Goal: Transaction & Acquisition: Purchase product/service

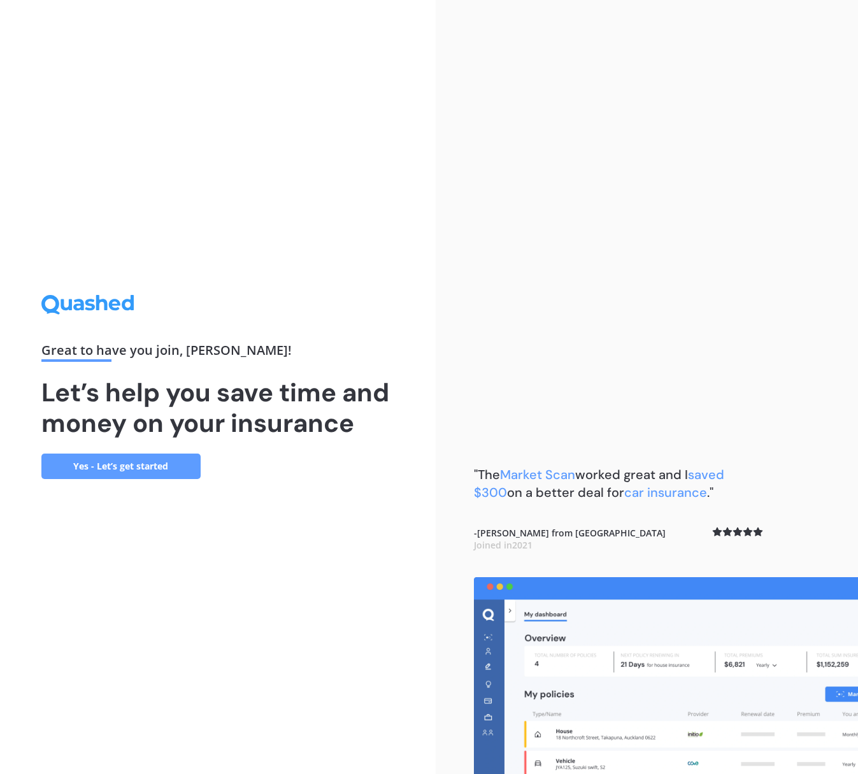
click at [679, 141] on div ""The Market Scan worked great and I saved $300 on a better deal for car insuran…" at bounding box center [647, 387] width 423 height 774
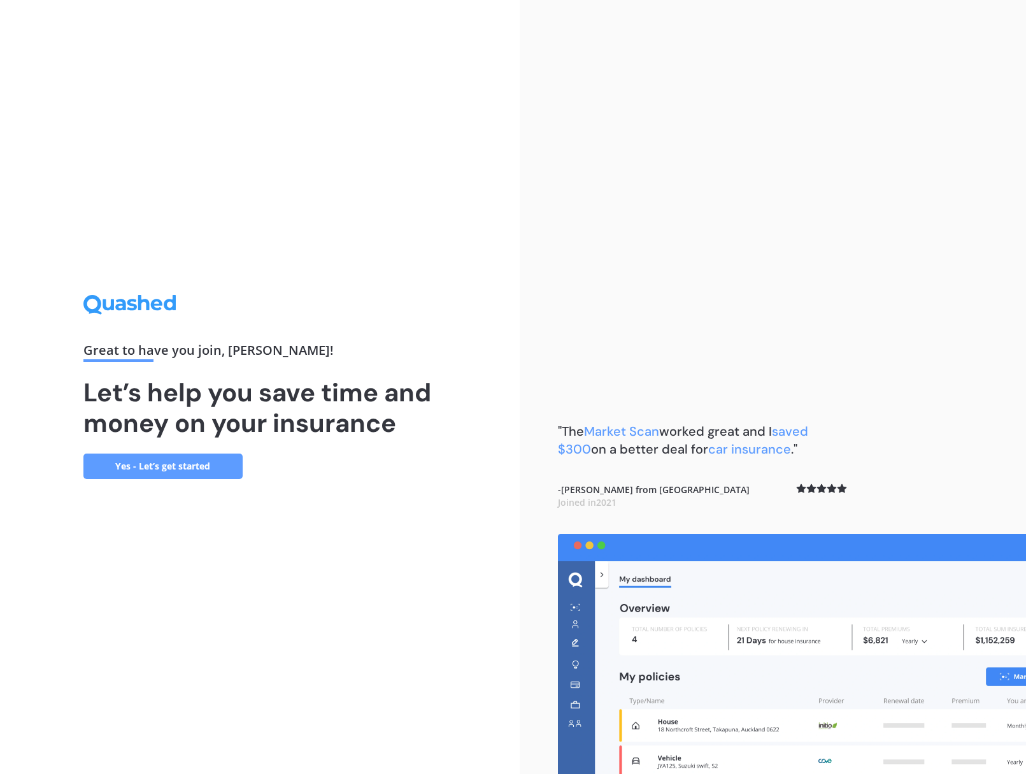
click at [176, 468] on link "Yes - Let’s get started" at bounding box center [162, 466] width 159 height 25
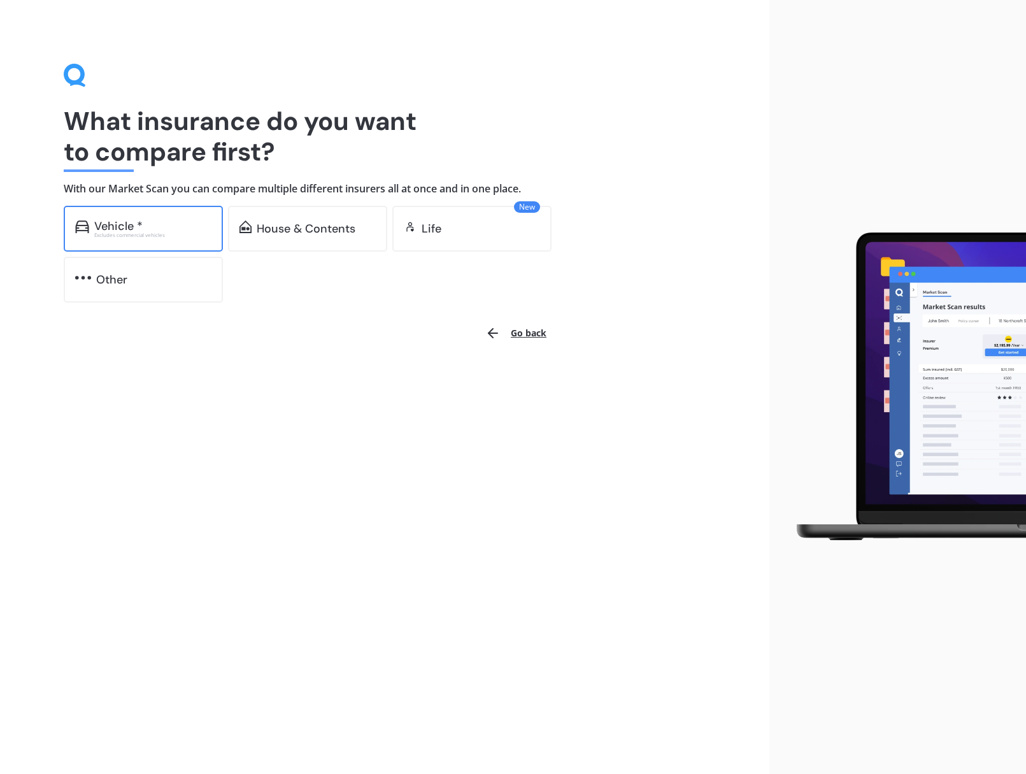
click at [197, 220] on div "Vehicle *" at bounding box center [152, 226] width 117 height 13
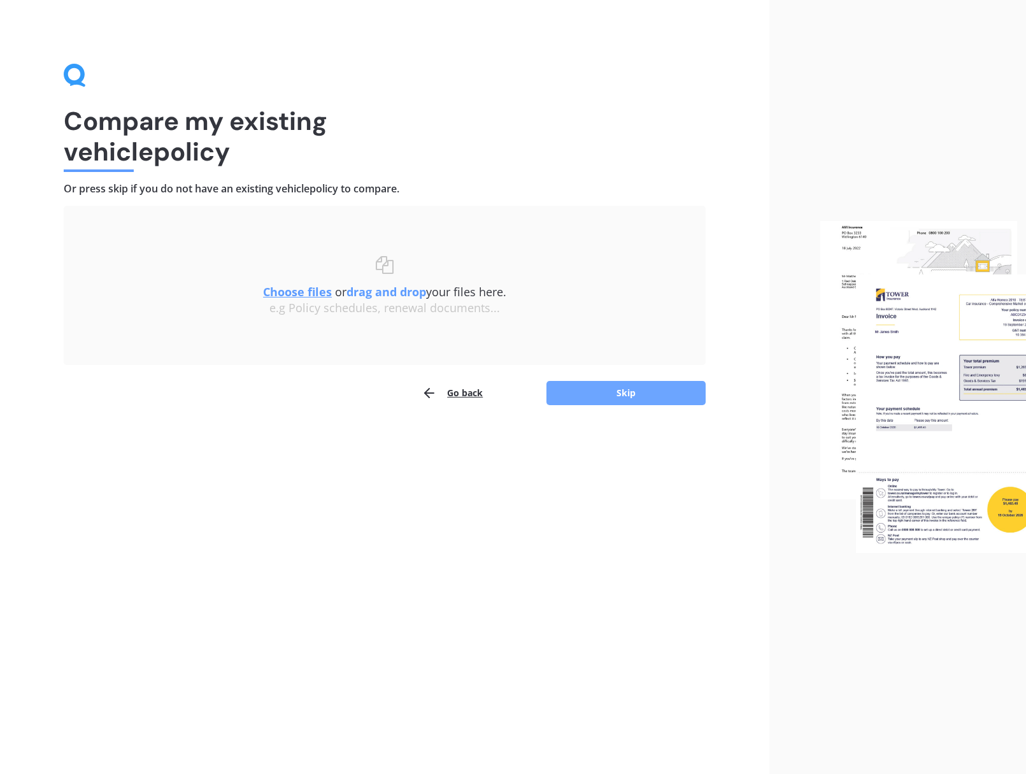
click at [580, 388] on button "Skip" at bounding box center [626, 393] width 159 height 24
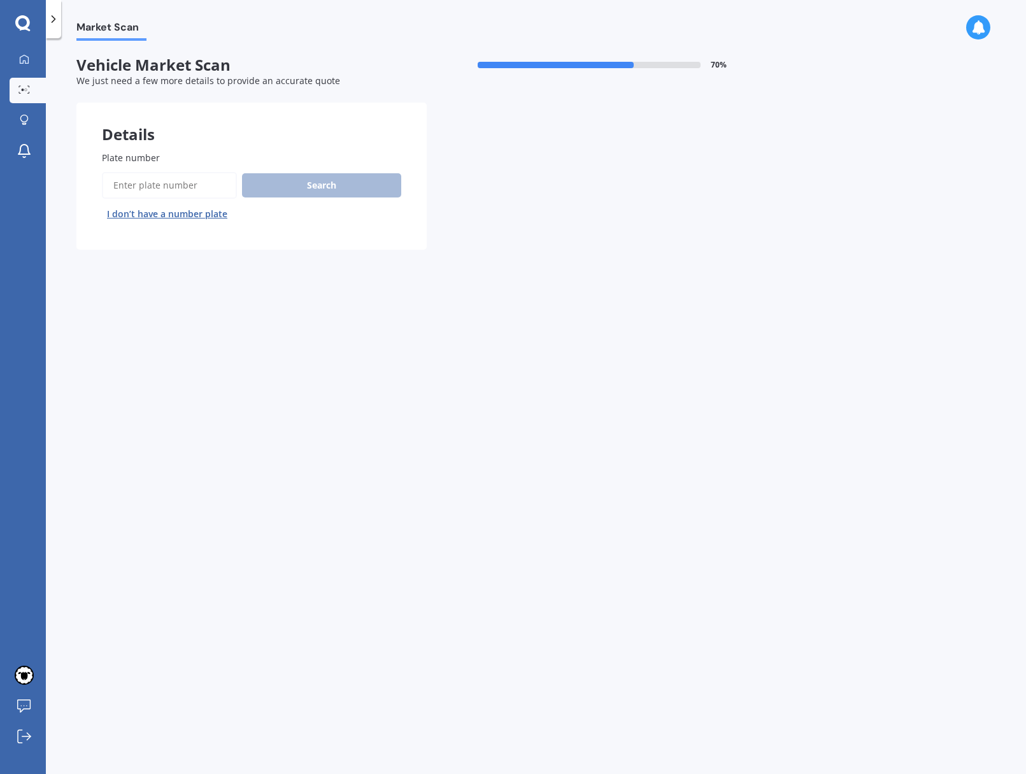
click at [196, 192] on input "Plate number" at bounding box center [169, 185] width 135 height 27
type input "JWK276"
click at [308, 182] on button "Search" at bounding box center [321, 185] width 159 height 24
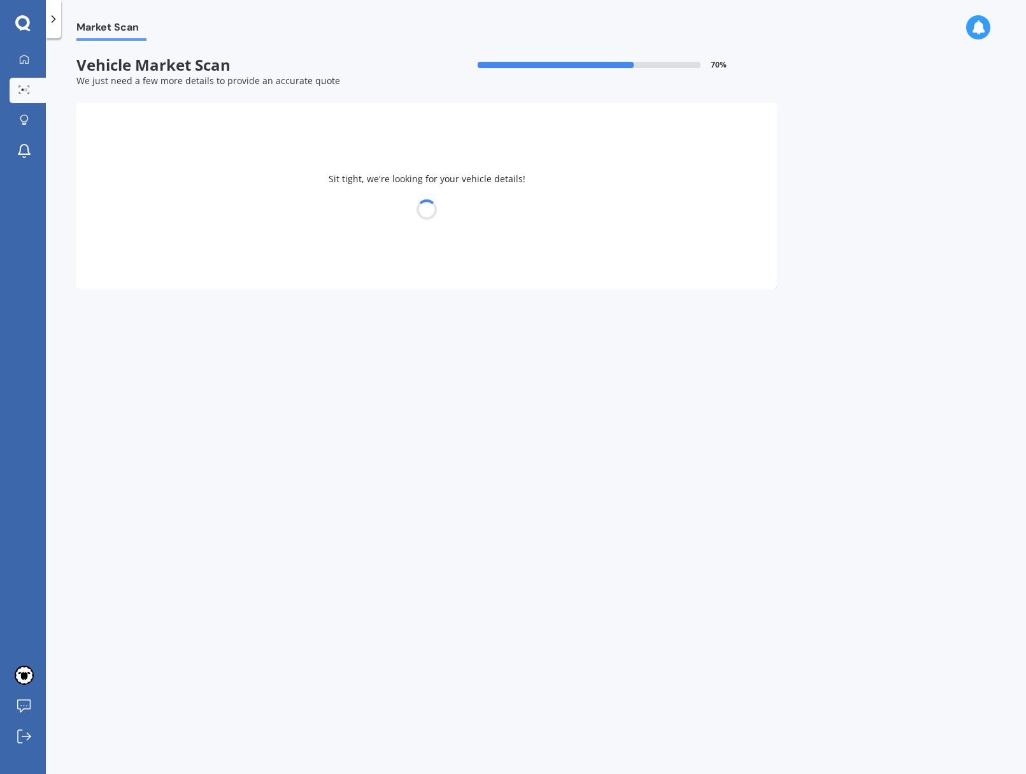
select select "FORD"
select select "ECOSPORT"
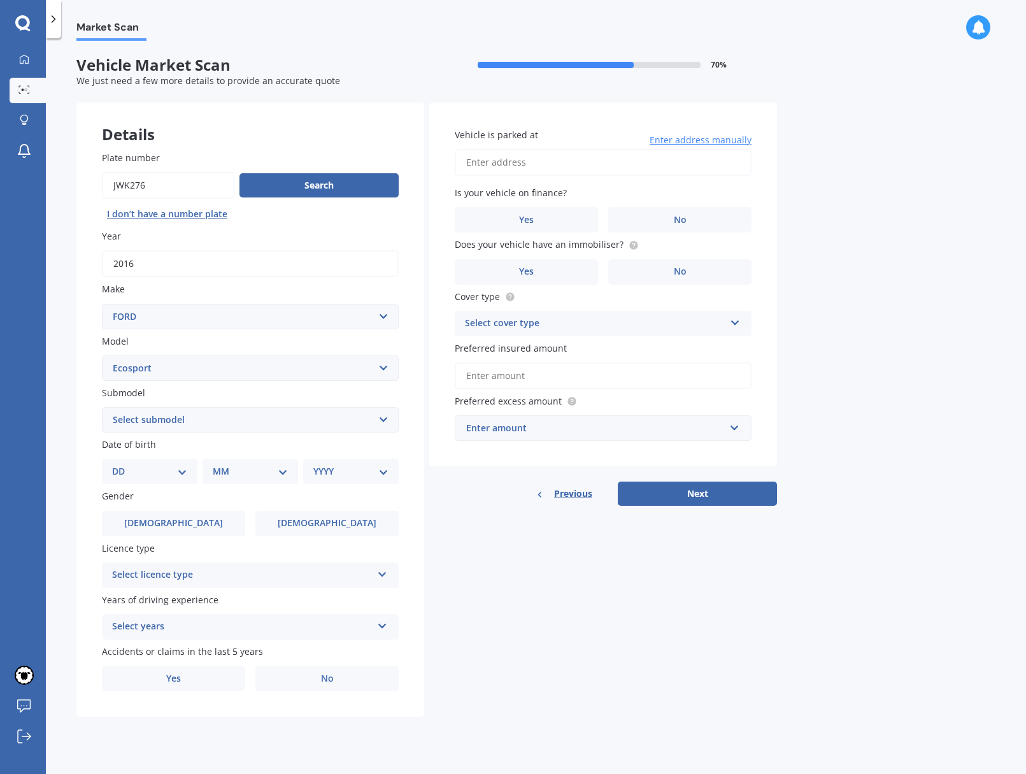
click at [242, 423] on select "Select submodel Titanium Diesel Titanium Petrol Trend Diesel Trend Petrol Turbo" at bounding box center [250, 419] width 297 height 25
select select "TITANIUM PETROL"
click at [174, 475] on select "DD 01 02 03 04 05 06 07 08 09 10 11 12 13 14 15 16 17 18 19 20 21 22 23 24 25 2…" at bounding box center [149, 471] width 75 height 14
select select "17"
click at [233, 471] on select "MM 01 02 03 04 05 06 07 08 09 10 11 12" at bounding box center [253, 471] width 70 height 14
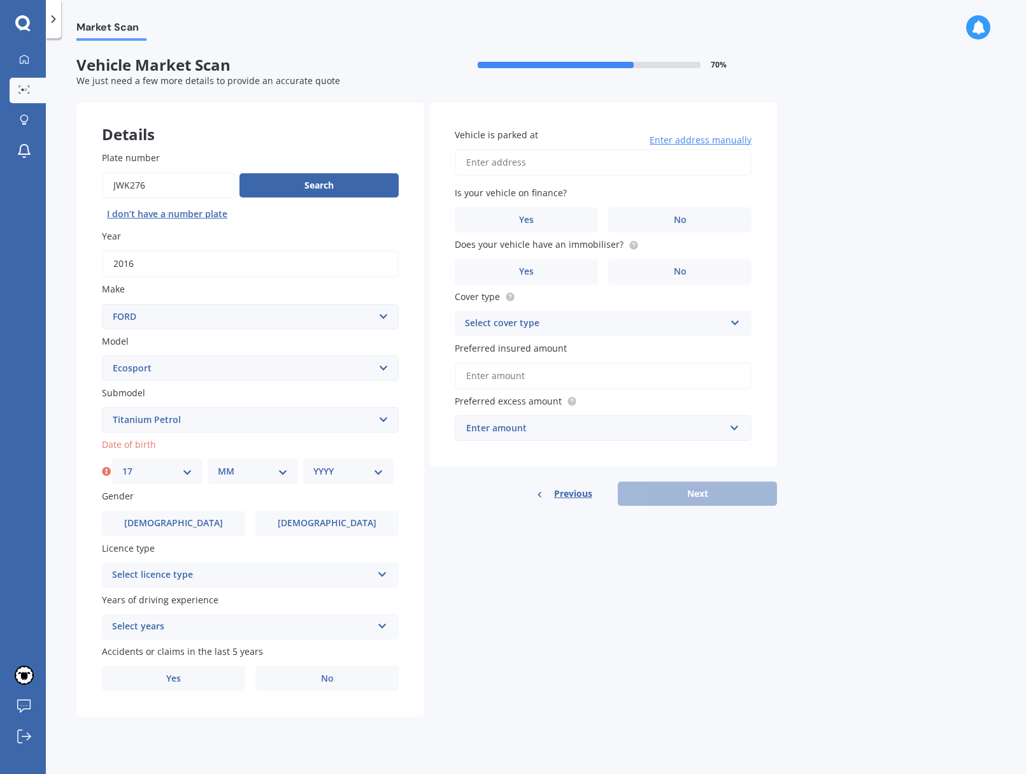
click at [151, 475] on select "DD 01 02 03 04 05 06 07 08 09 10 11 12 13 14 15 16 17 18 19 20 21 22 23 24 25 2…" at bounding box center [157, 471] width 70 height 14
click at [265, 476] on select "MM 01 02 03 04 05 06 07 08 09 10 11 12" at bounding box center [253, 471] width 70 height 14
select select "01"
click at [345, 469] on select "YYYY 2025 2024 2023 2022 2021 2020 2019 2018 2017 2016 2015 2014 2013 2012 2011…" at bounding box center [348, 471] width 70 height 14
select select "1979"
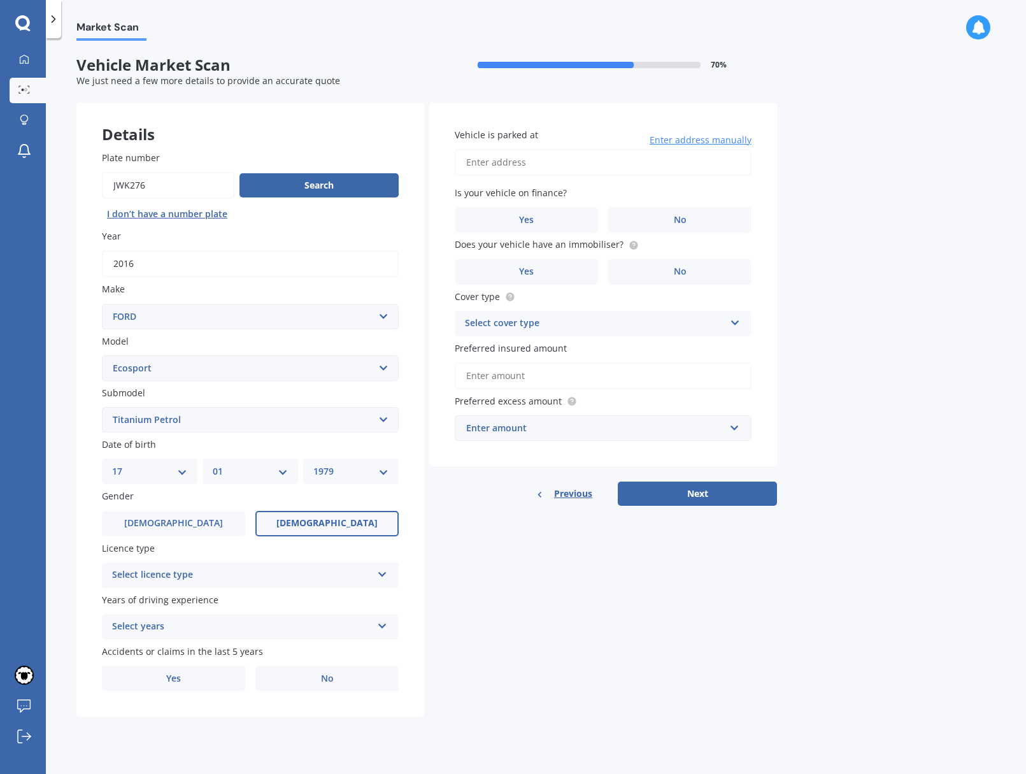
click at [334, 528] on span "[DEMOGRAPHIC_DATA]" at bounding box center [326, 523] width 101 height 11
click at [0, 0] on input "[DEMOGRAPHIC_DATA]" at bounding box center [0, 0] width 0 height 0
click at [250, 582] on div "Select licence type" at bounding box center [242, 575] width 260 height 15
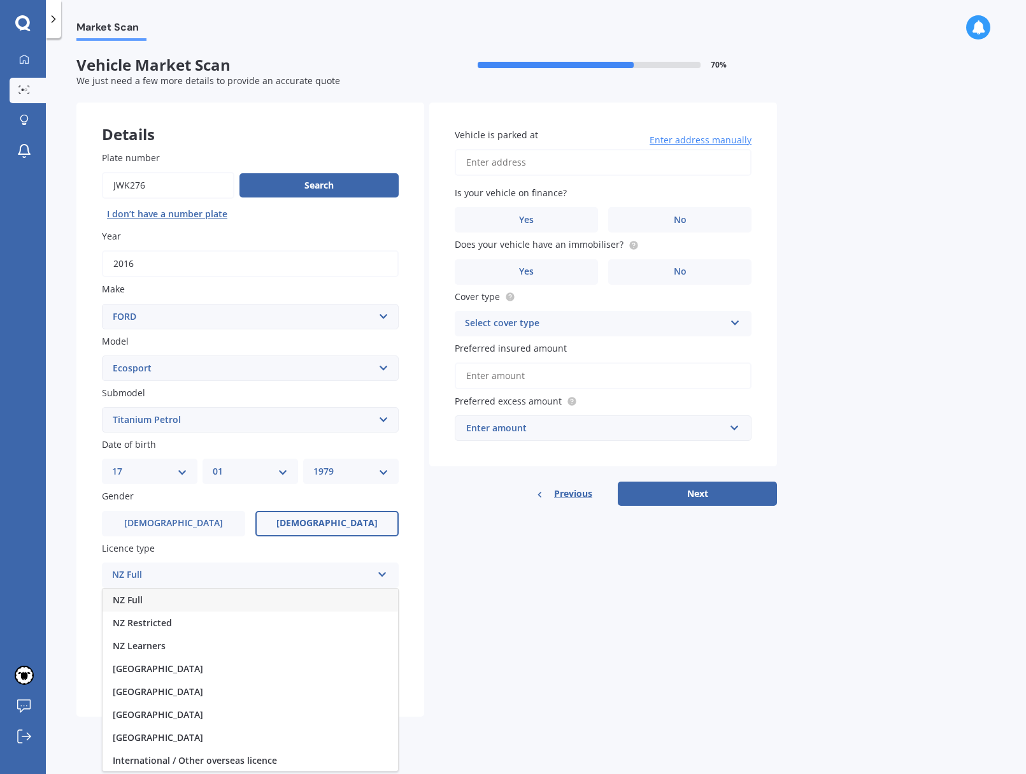
scroll to position [1, 0]
click at [222, 602] on div "NZ Full" at bounding box center [251, 598] width 296 height 23
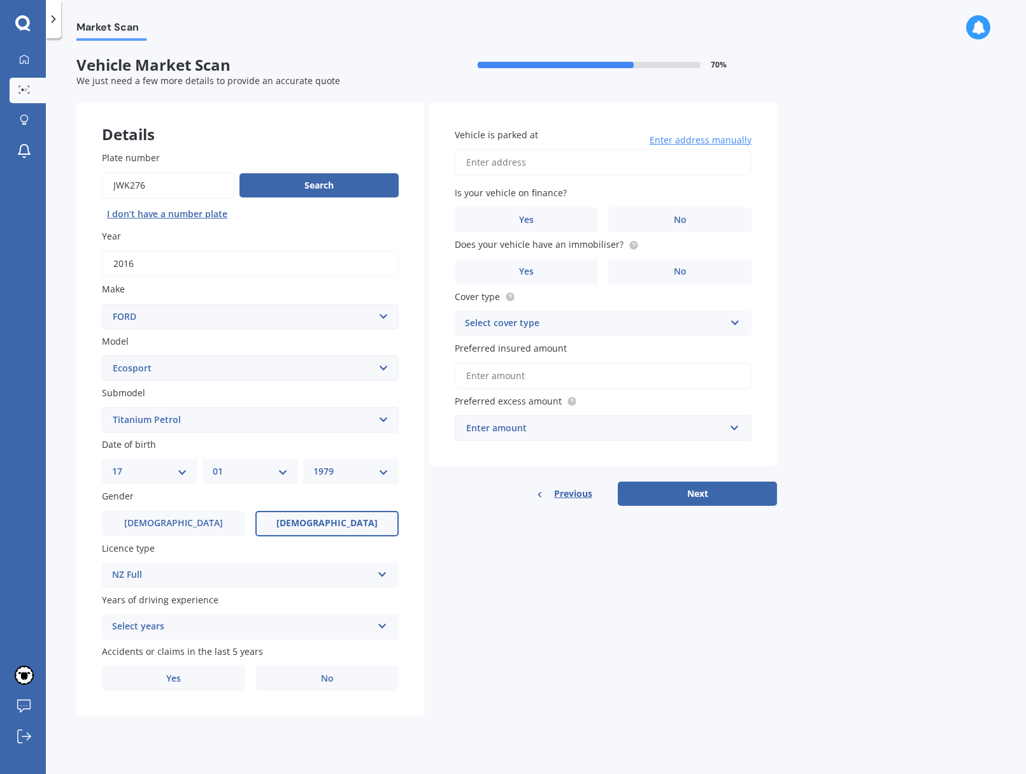
click at [258, 634] on div "Select years" at bounding box center [242, 626] width 260 height 15
click at [245, 647] on div "5 or more years" at bounding box center [251, 651] width 296 height 23
click at [171, 673] on label "Yes" at bounding box center [173, 678] width 143 height 25
click at [0, 0] on input "Yes" at bounding box center [0, 0] width 0 height 0
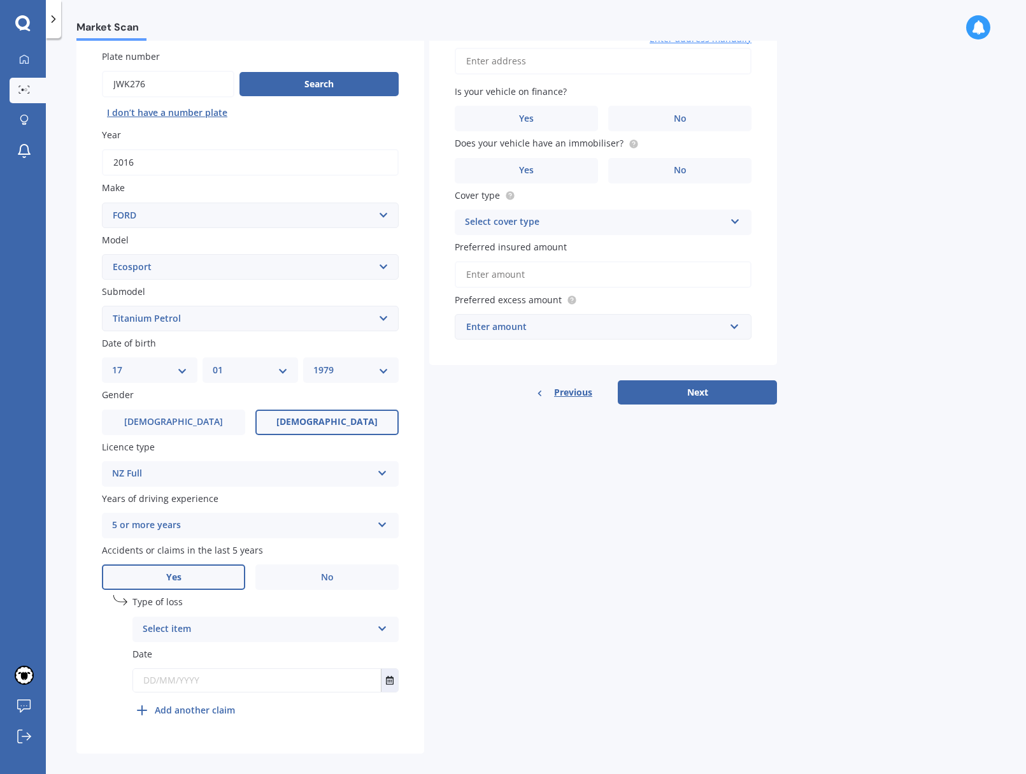
scroll to position [118, 0]
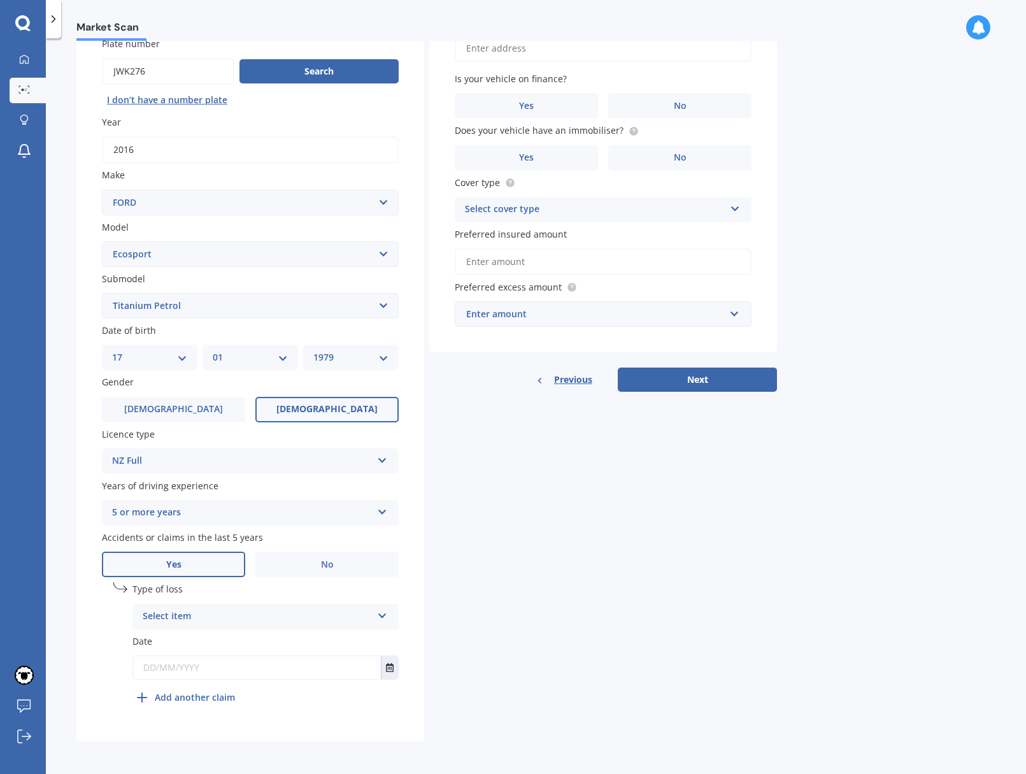
click at [371, 615] on div "Select item" at bounding box center [257, 616] width 229 height 15
click at [225, 664] on span "Not at fault accident" at bounding box center [188, 664] width 90 height 12
click at [241, 672] on input "text" at bounding box center [257, 667] width 248 height 23
click at [387, 668] on icon "Select date" at bounding box center [390, 667] width 8 height 9
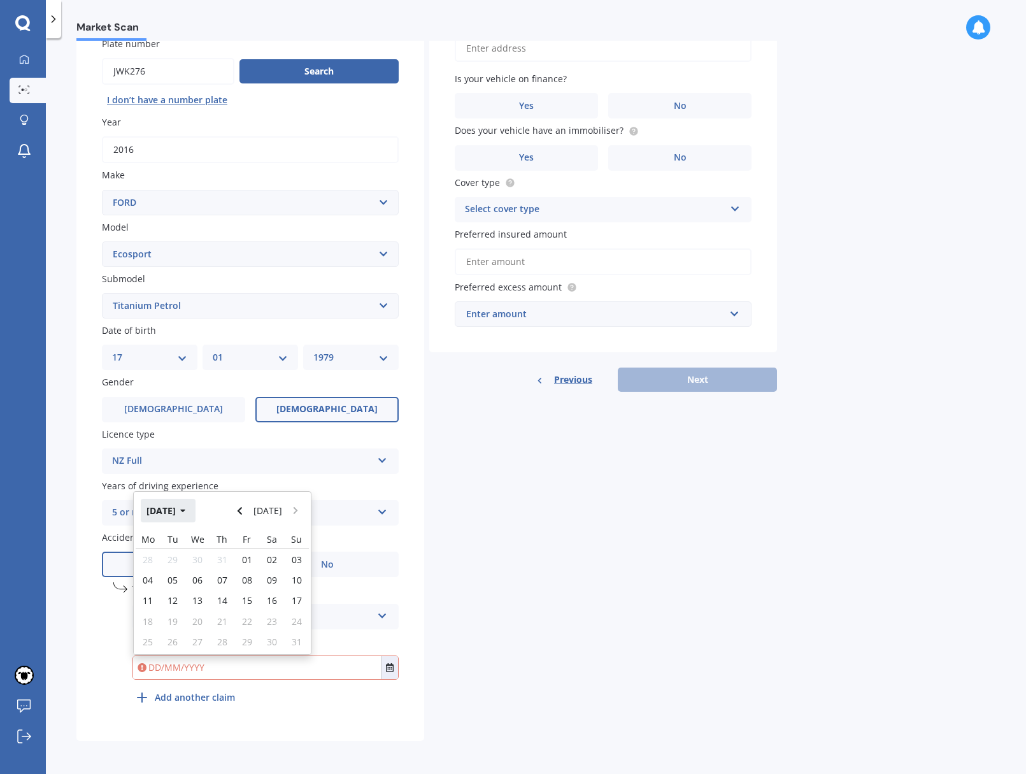
click at [186, 508] on icon "button" at bounding box center [183, 510] width 6 height 9
click at [178, 510] on button "2025" at bounding box center [164, 510] width 46 height 23
click at [161, 597] on span "2023" at bounding box center [157, 591] width 20 height 12
click at [245, 548] on span "Mar" at bounding box center [244, 551] width 17 height 12
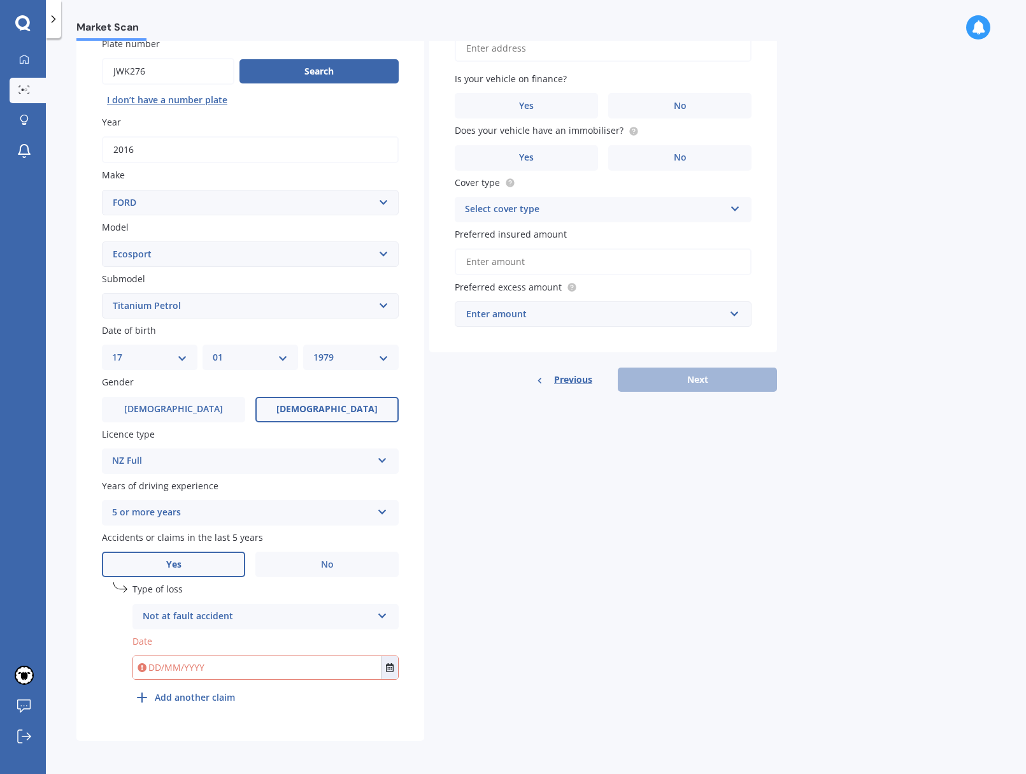
click at [240, 664] on input "text" at bounding box center [257, 667] width 248 height 23
click at [389, 664] on icon "Select date" at bounding box center [390, 667] width 8 height 9
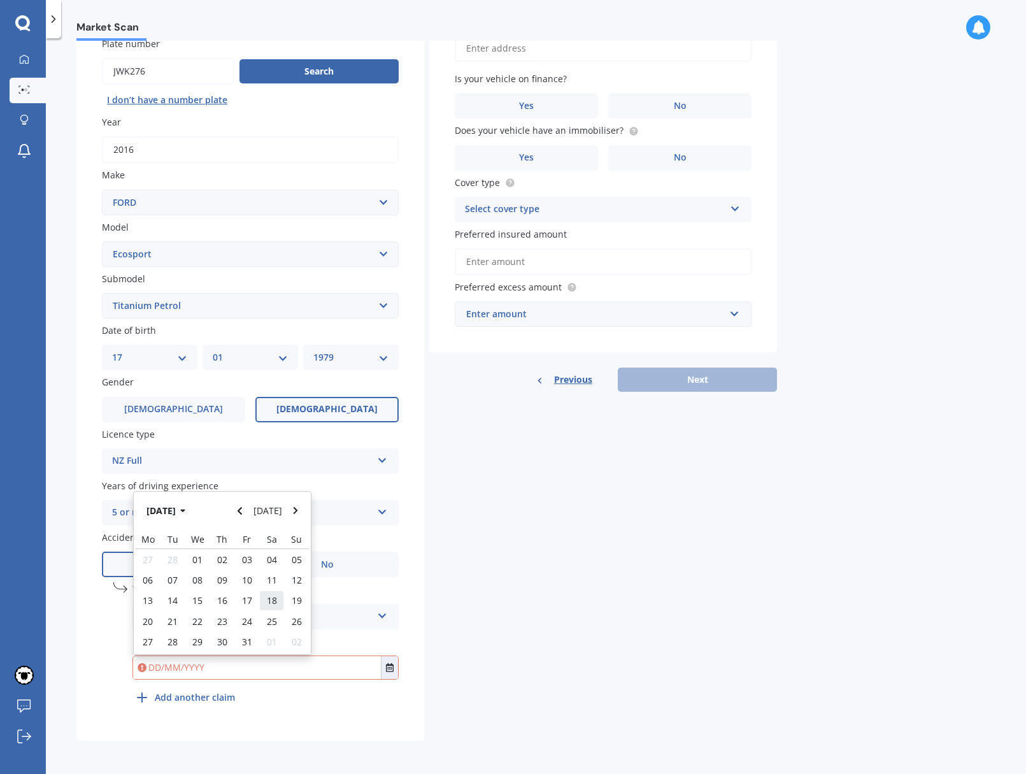
click at [271, 598] on span "18" at bounding box center [272, 600] width 10 height 12
type input "[DATE]"
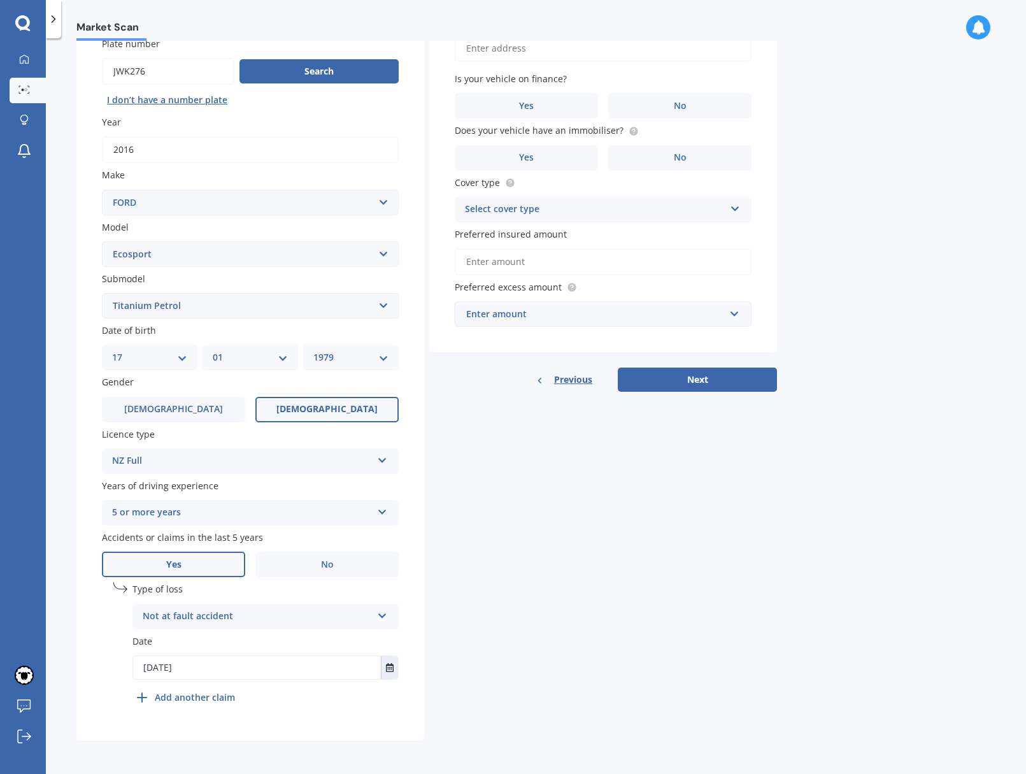
click at [293, 727] on div "Plate number Search I don’t have a number plate Year [DATE] Make Select make AC…" at bounding box center [250, 375] width 348 height 729
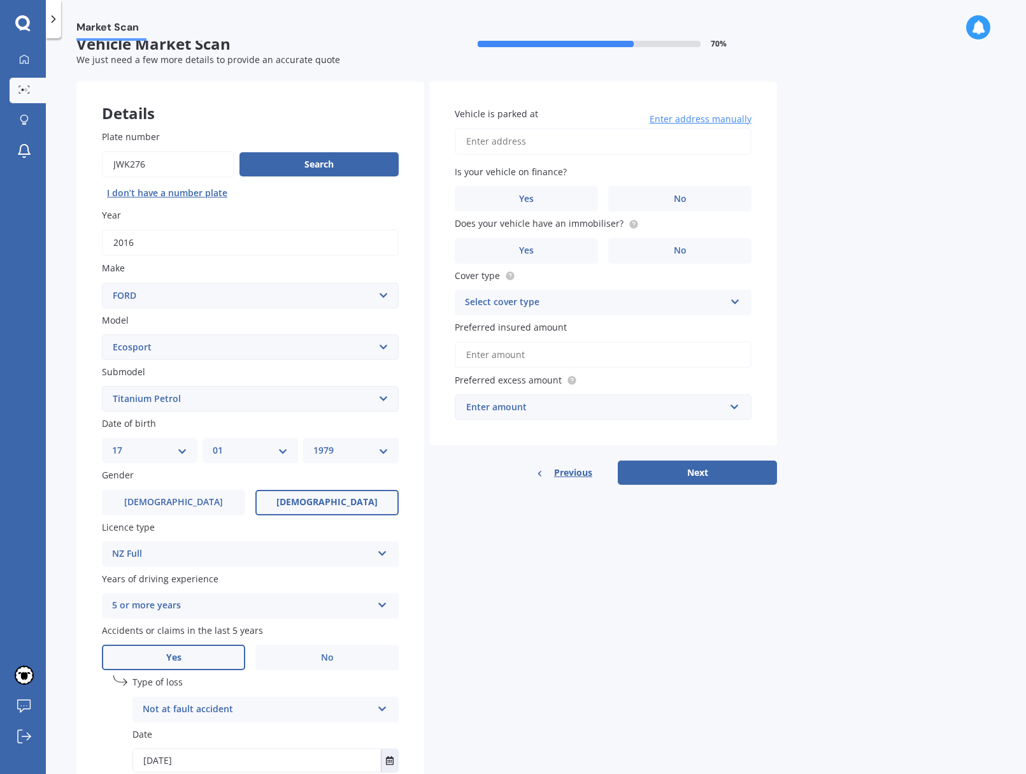
scroll to position [0, 0]
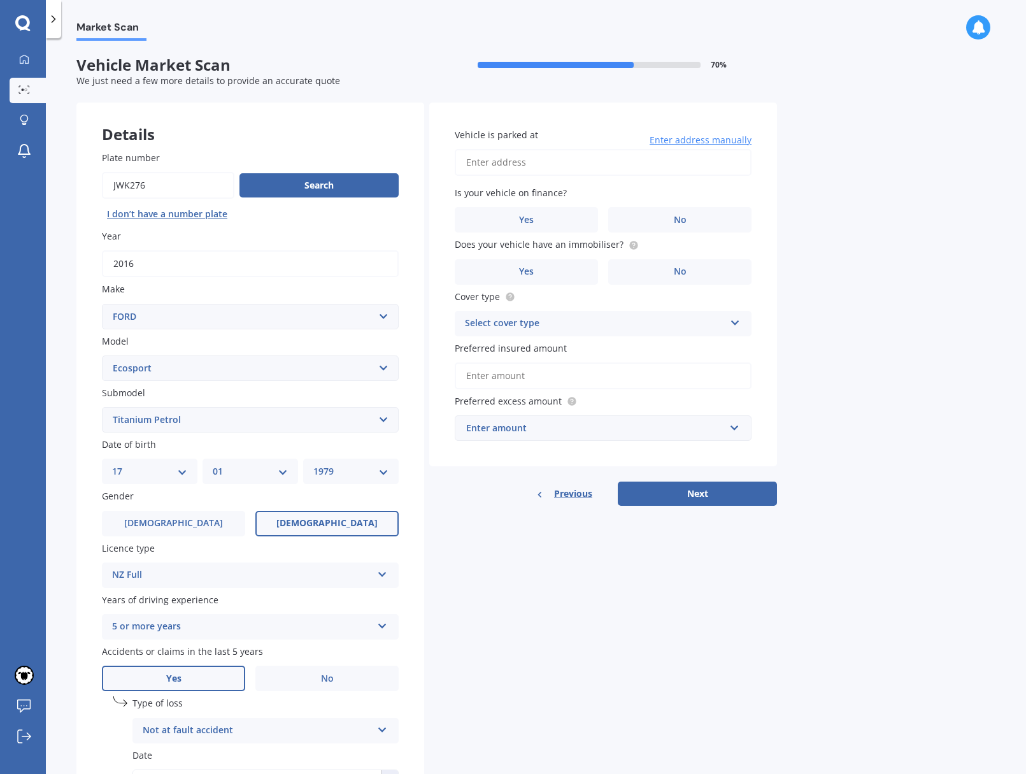
click at [685, 139] on span "Enter address manually" at bounding box center [701, 140] width 102 height 13
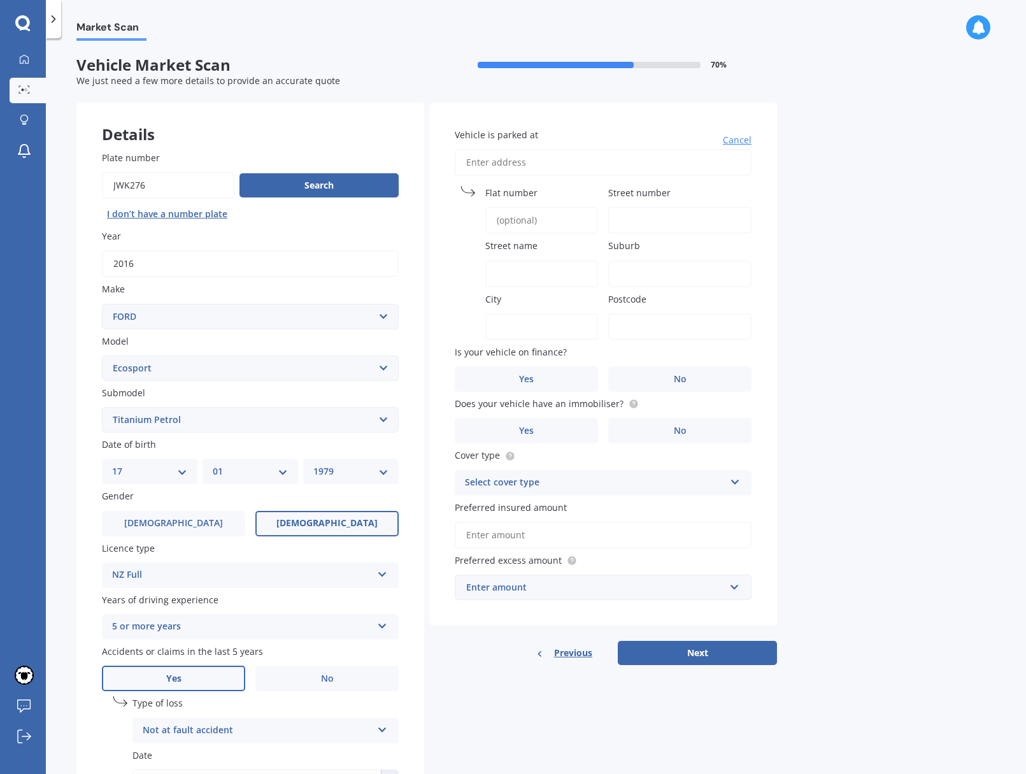
click at [552, 215] on input "Flat number" at bounding box center [541, 220] width 113 height 27
type input "12"
click at [676, 224] on input "Street number" at bounding box center [679, 220] width 143 height 27
type input "49"
click at [580, 270] on input "Street name" at bounding box center [541, 274] width 113 height 27
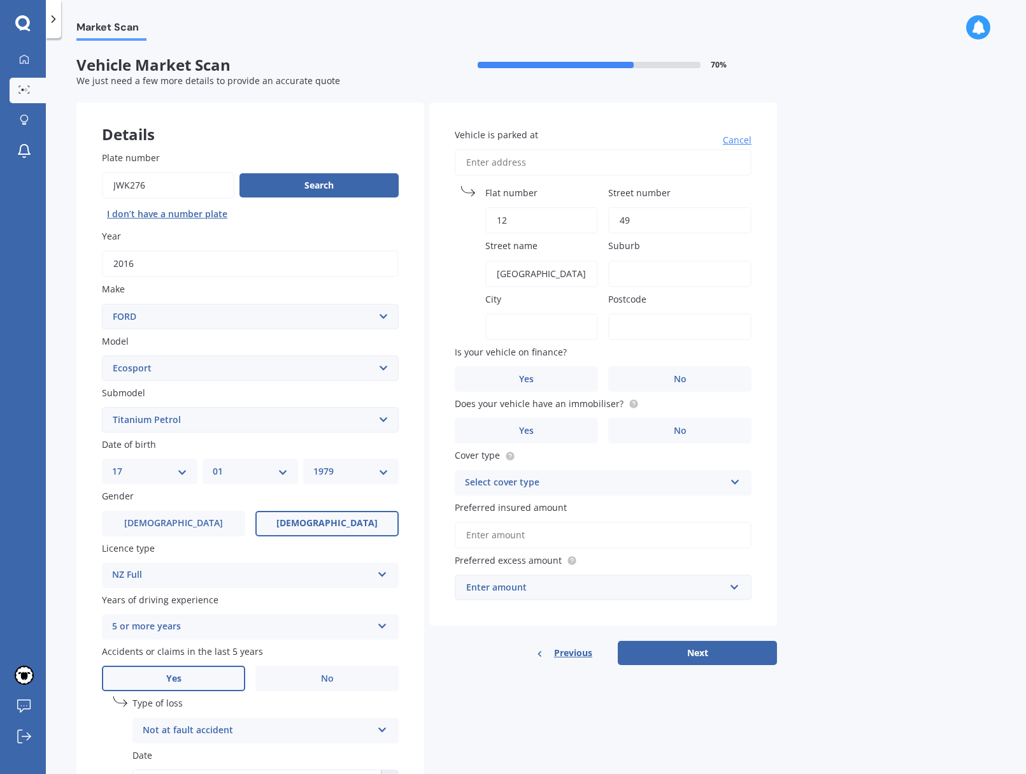
type input "[GEOGRAPHIC_DATA][PERSON_NAME]"
click at [703, 268] on input "Suburb" at bounding box center [679, 274] width 143 height 27
type input "[PERSON_NAME]"
type input "[GEOGRAPHIC_DATA]"
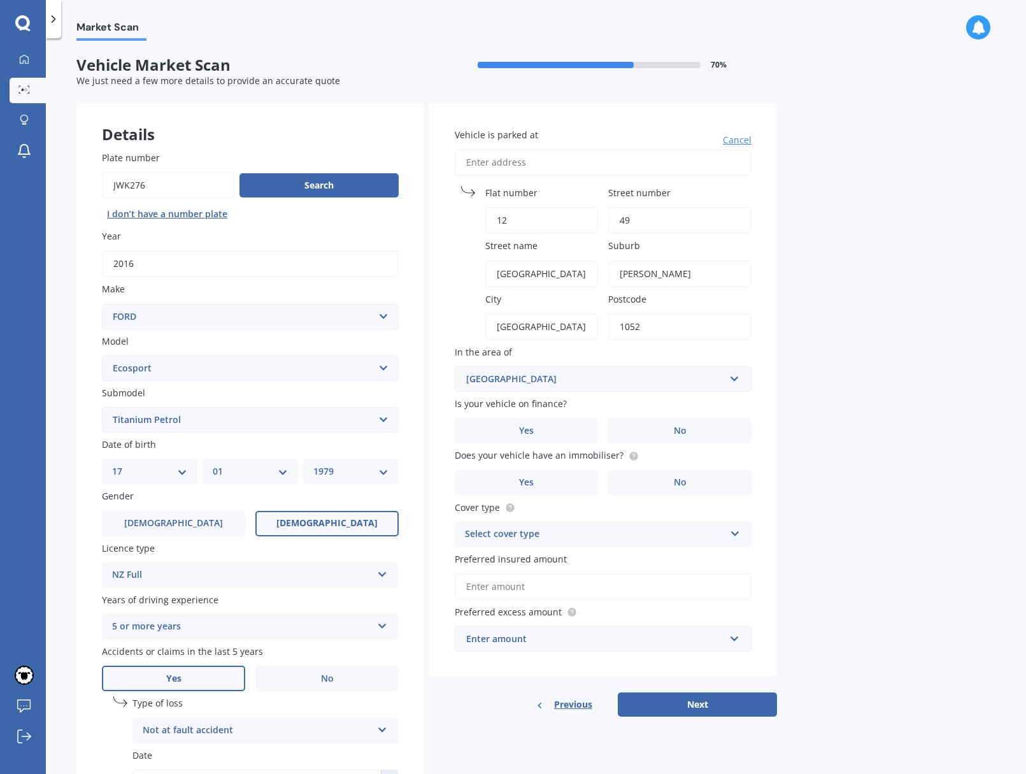
type input "1052"
click at [626, 275] on input "[PERSON_NAME]" at bounding box center [679, 274] width 143 height 27
type input "[PERSON_NAME]"
click at [733, 246] on label "Suburb" at bounding box center [677, 245] width 138 height 13
click at [733, 261] on input "[PERSON_NAME]" at bounding box center [679, 274] width 143 height 27
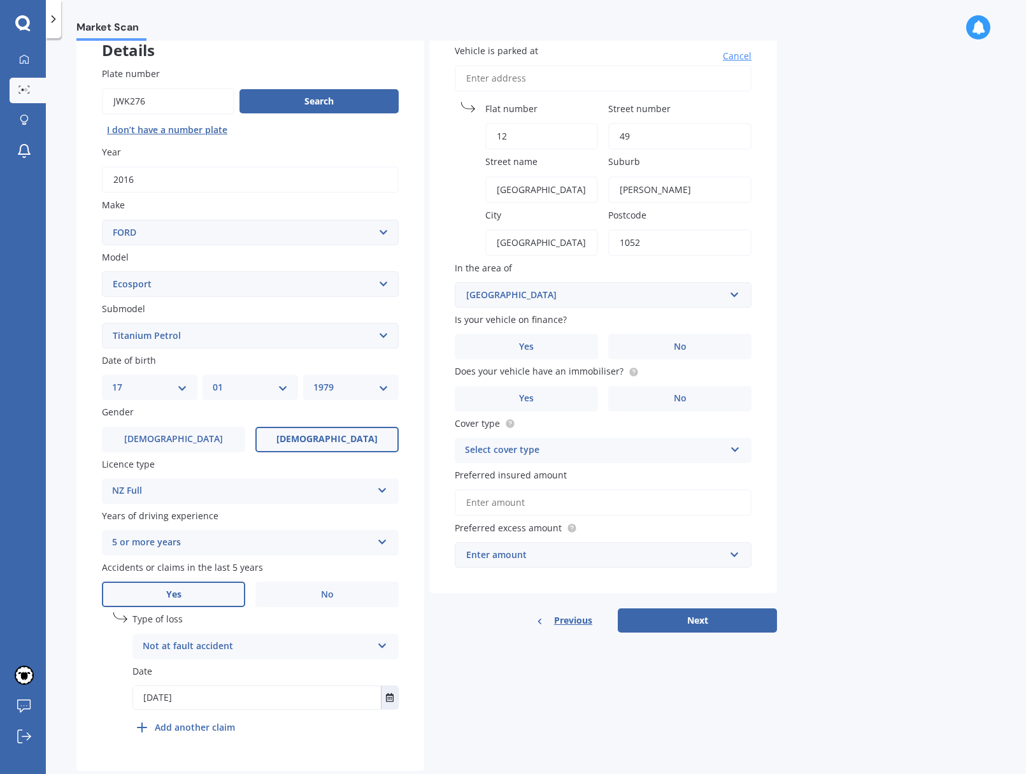
scroll to position [118, 0]
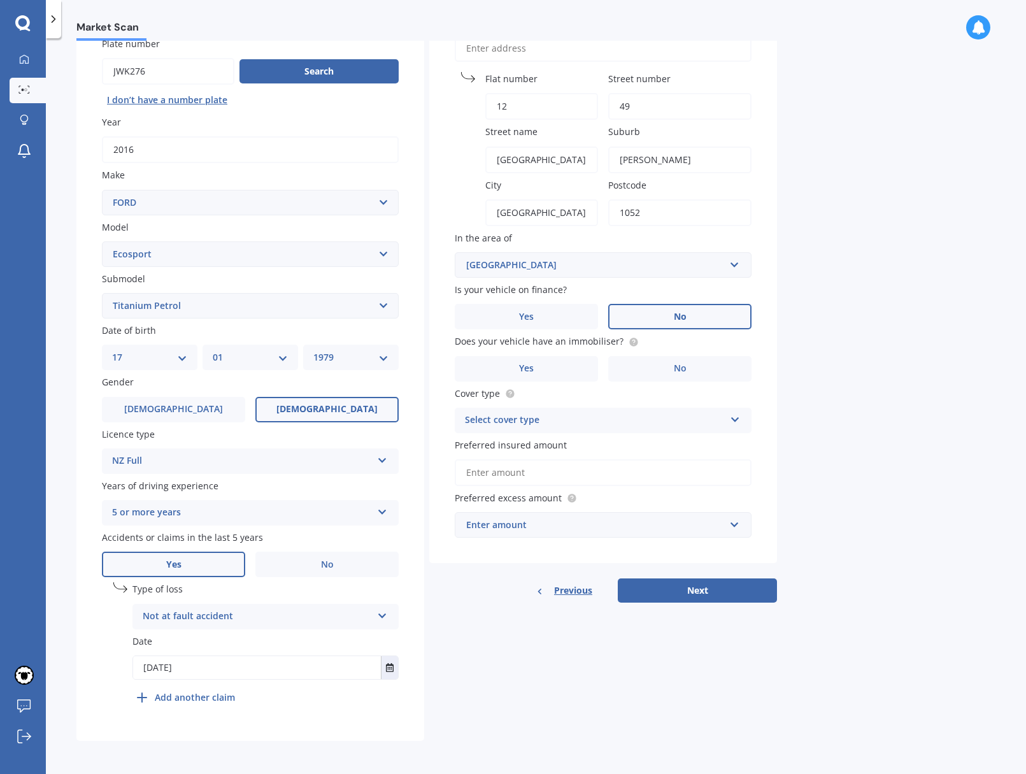
click at [700, 310] on label "No" at bounding box center [679, 316] width 143 height 25
click at [0, 0] on input "No" at bounding box center [0, 0] width 0 height 0
click at [708, 363] on label "No" at bounding box center [679, 368] width 143 height 25
click at [0, 0] on input "No" at bounding box center [0, 0] width 0 height 0
click at [634, 416] on div "Select cover type" at bounding box center [595, 420] width 260 height 15
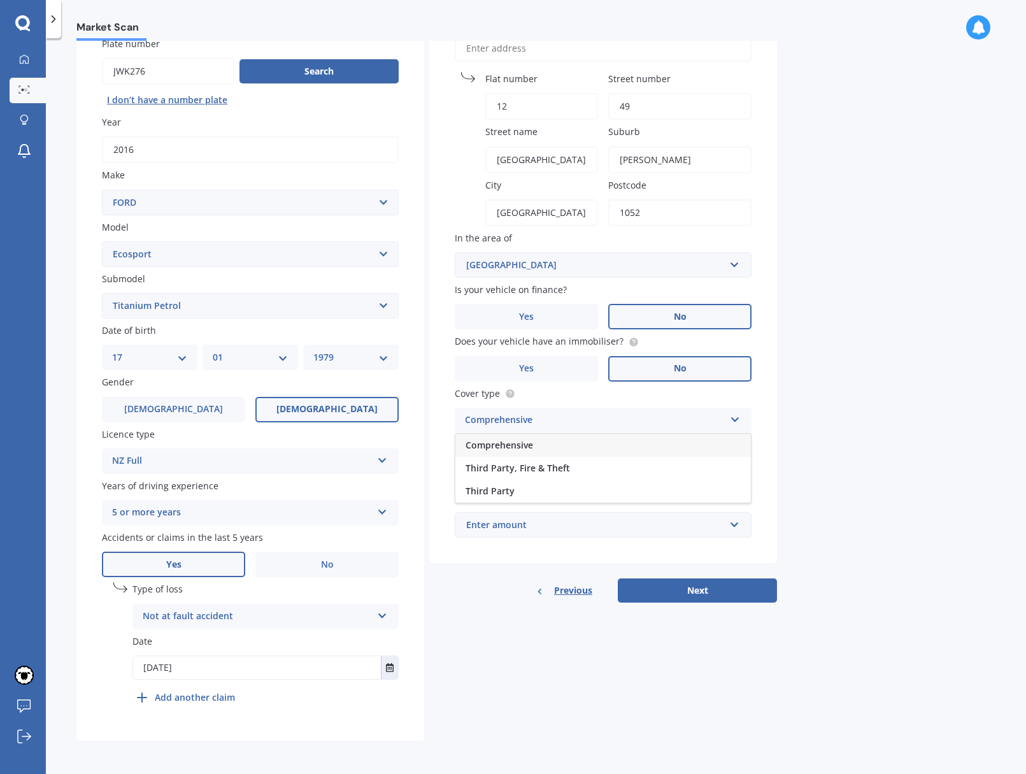
click at [608, 441] on div "Comprehensive" at bounding box center [603, 445] width 296 height 23
click at [596, 478] on input "Preferred insured amount" at bounding box center [603, 472] width 297 height 27
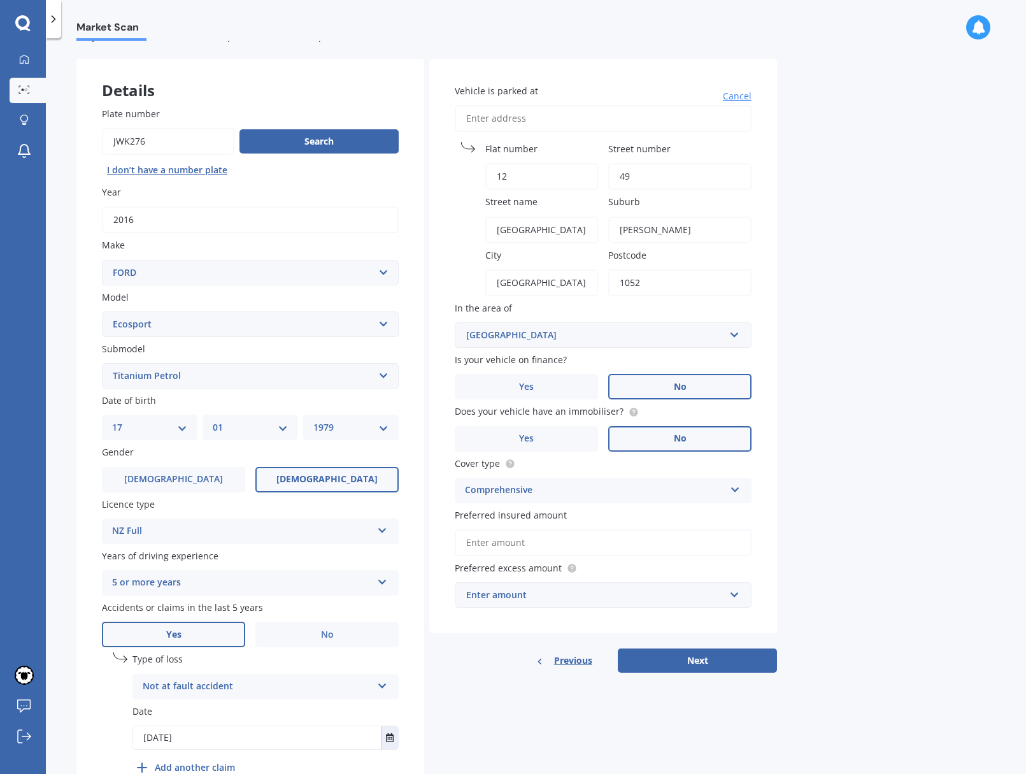
scroll to position [43, 0]
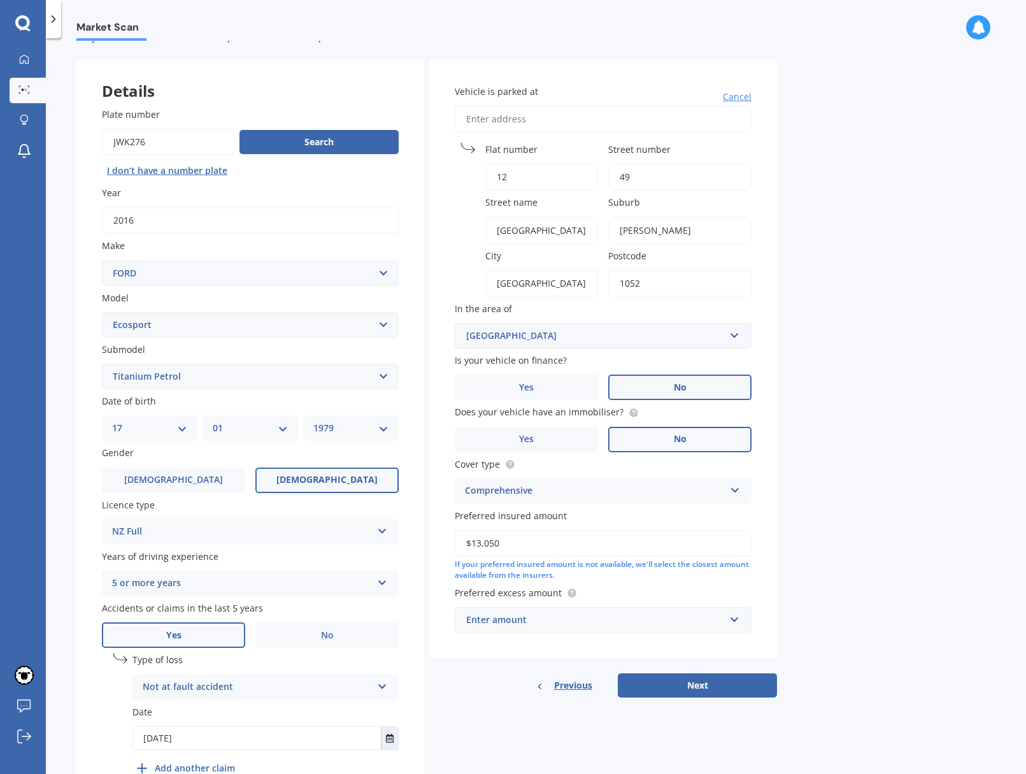
type input "$13,050"
click at [668, 621] on div "Enter amount" at bounding box center [595, 620] width 259 height 14
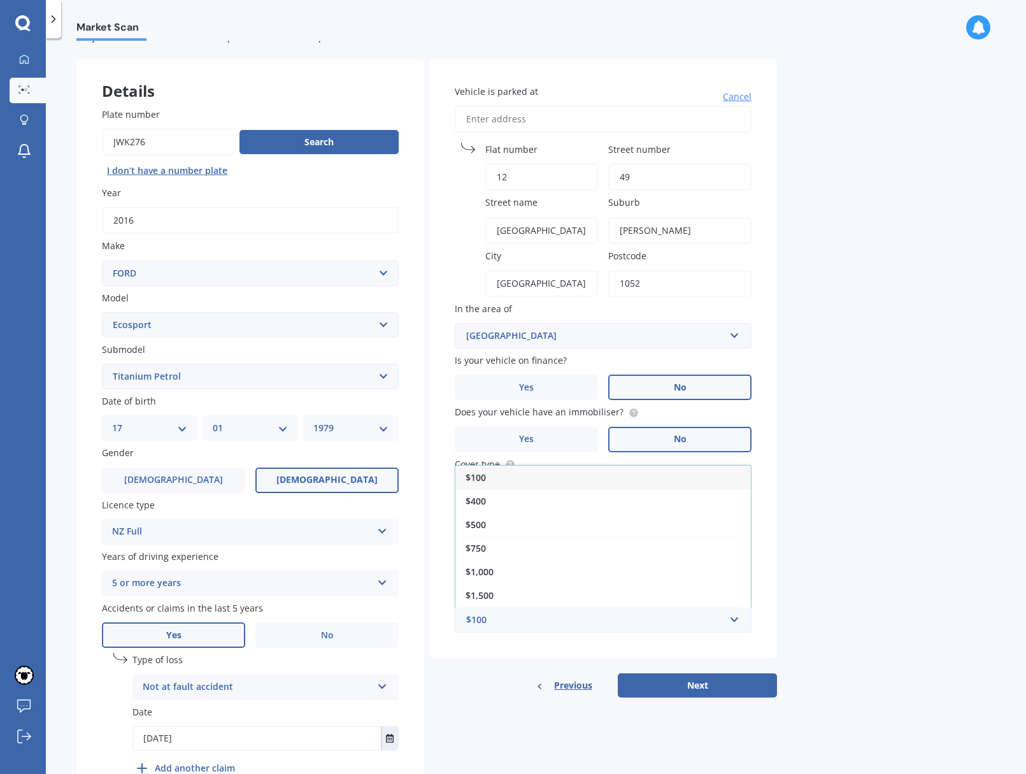
drag, startPoint x: 555, startPoint y: 522, endPoint x: 589, endPoint y: 531, distance: 34.8
click at [556, 522] on div "$500" at bounding box center [603, 525] width 296 height 24
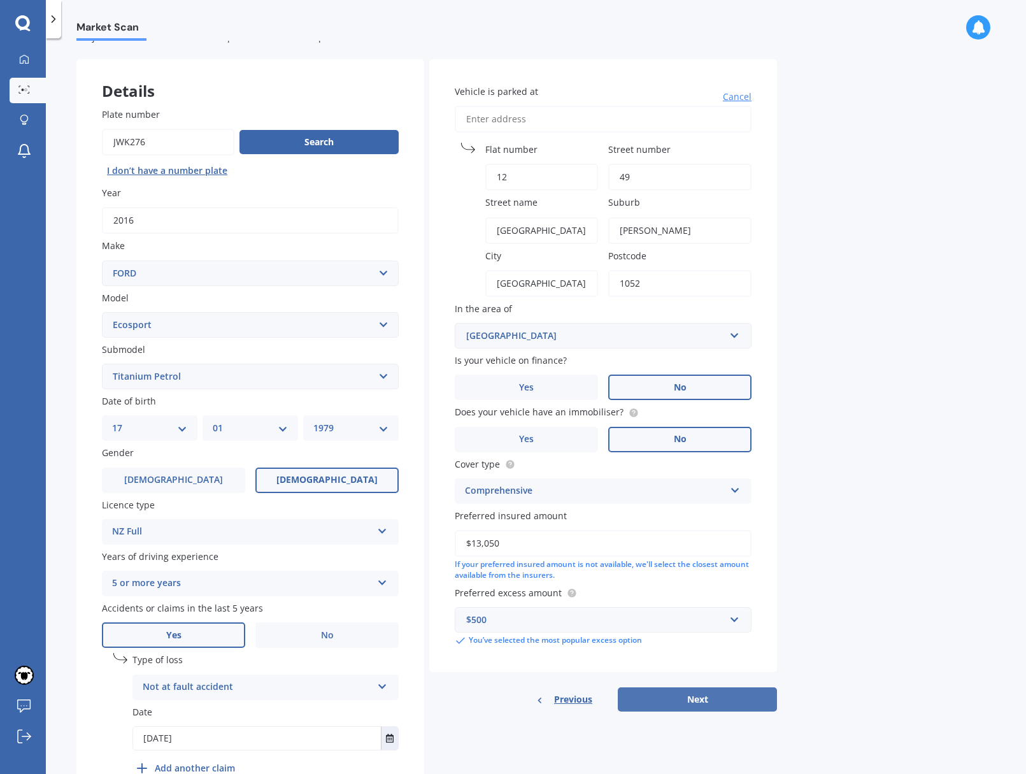
click at [683, 703] on button "Next" at bounding box center [697, 699] width 159 height 24
select select "17"
select select "01"
select select "1979"
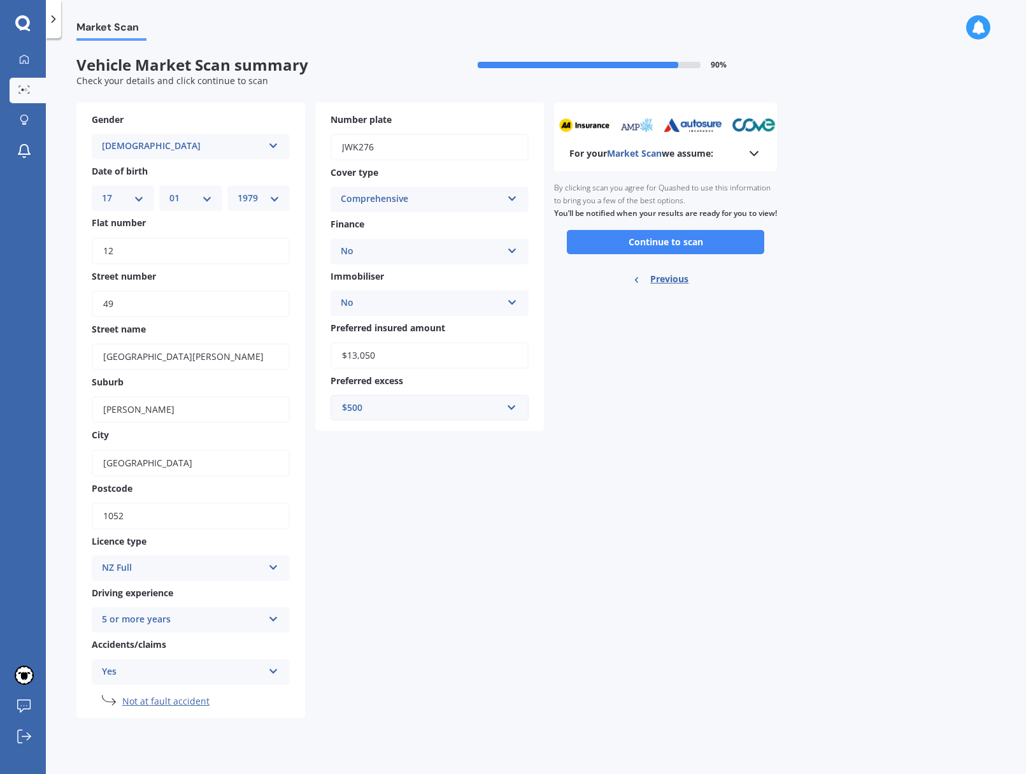
scroll to position [0, 0]
drag, startPoint x: 664, startPoint y: 255, endPoint x: 682, endPoint y: 261, distance: 18.9
click at [664, 254] on button "Continue to scan" at bounding box center [665, 242] width 197 height 24
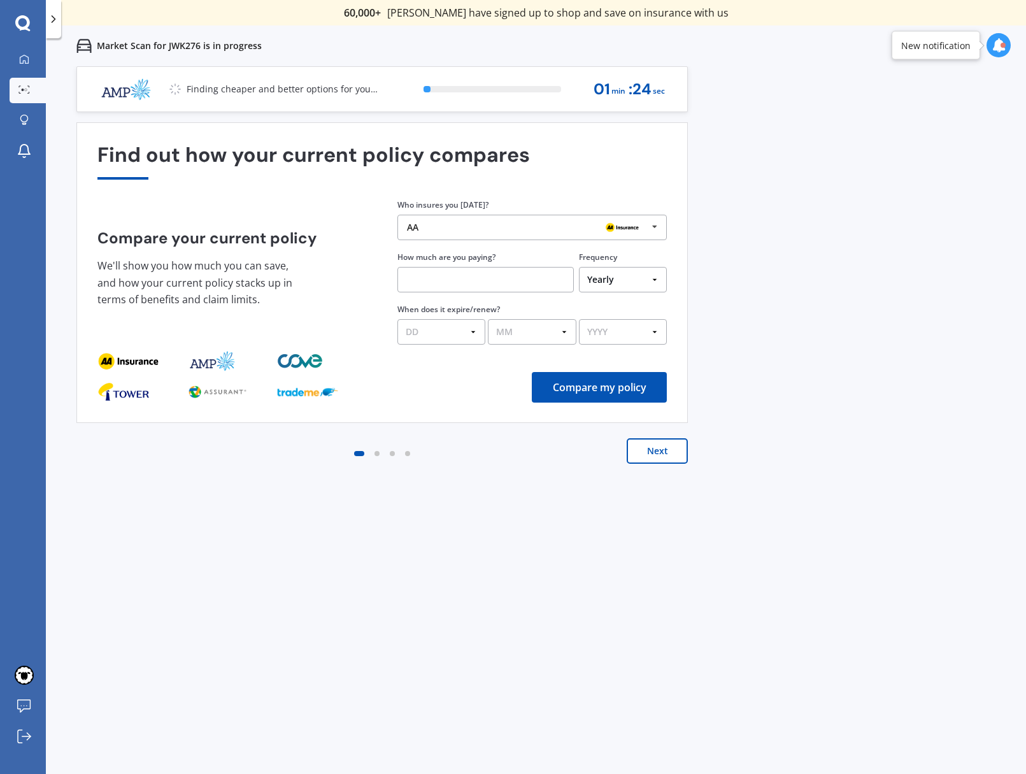
click at [490, 233] on div "AA AA Tower AMI State AMP ANZ ASB BNZ Trade Me Insurance Westpac Other" at bounding box center [531, 227] width 269 height 25
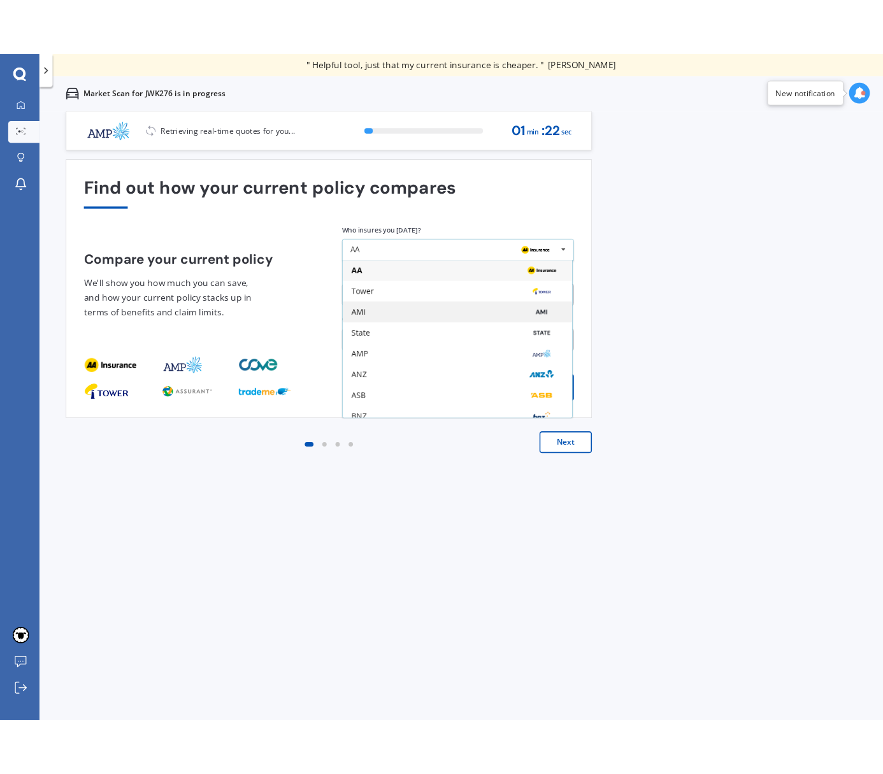
scroll to position [83, 0]
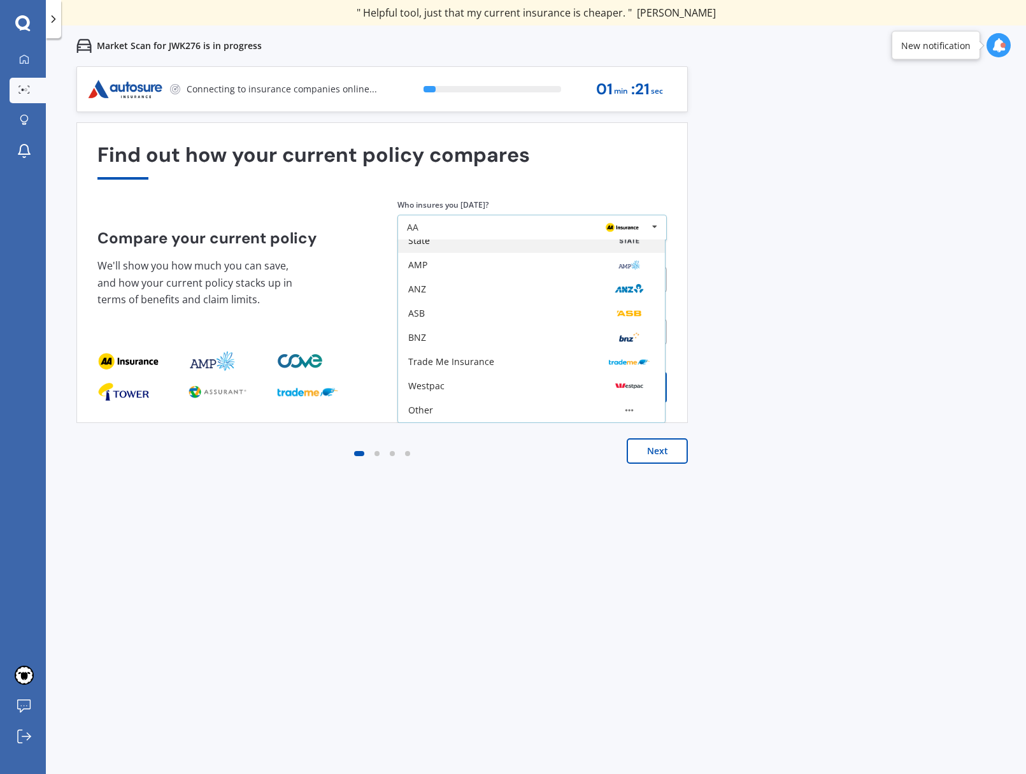
click at [482, 250] on div "State" at bounding box center [531, 241] width 267 height 24
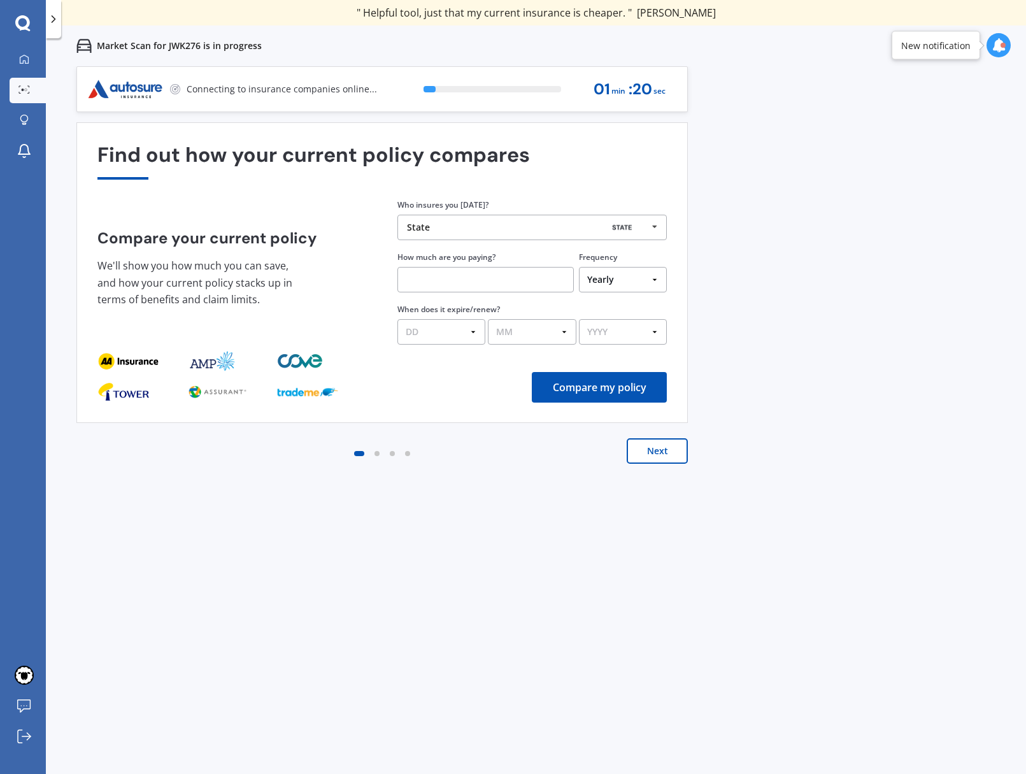
click at [514, 278] on input "text" at bounding box center [485, 279] width 176 height 25
type input "$1,071.50"
click at [616, 280] on select "Yearly Six-Monthly Quarterly Monthly Fortnightly Weekly One-Off" at bounding box center [623, 279] width 88 height 25
click at [464, 325] on select "DD 01 02 03 04 05 06 07 08 09 10 11 12 13 14 15 16 17 18 19 20 21 22 23 24 25 2…" at bounding box center [441, 331] width 88 height 25
click at [541, 333] on select "MM 01 02 03 04 05 06 07 08 09 10 11 12" at bounding box center [532, 331] width 88 height 25
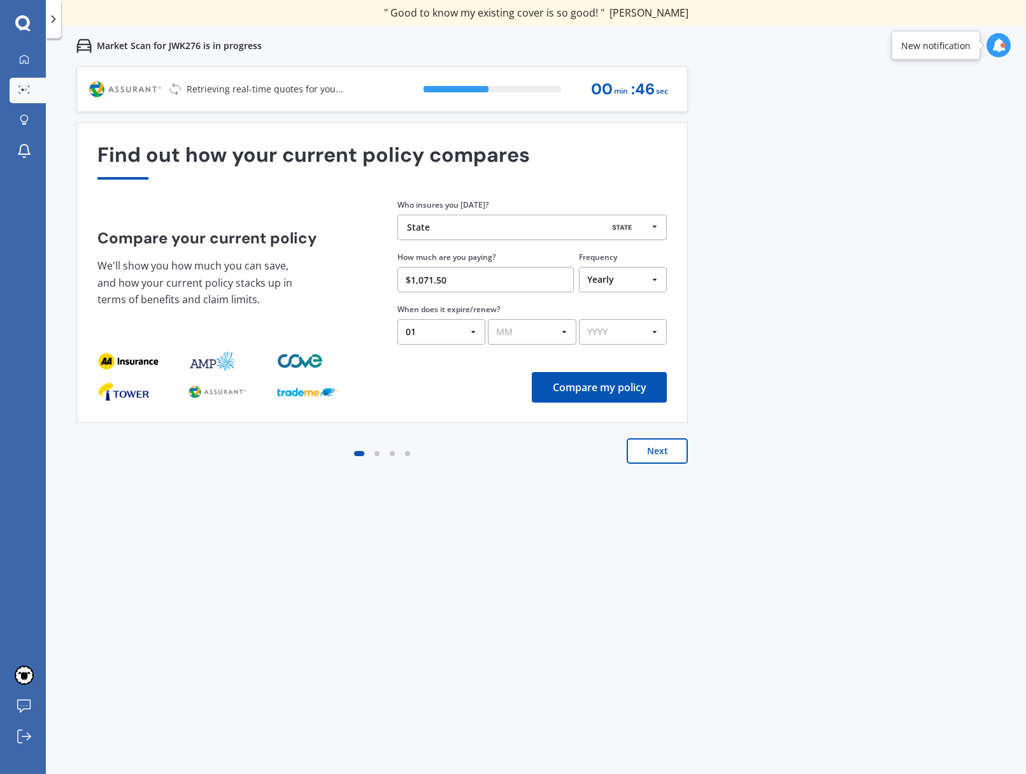
click at [466, 334] on select "DD 01 02 03 04 05 06 07 08 09 10 11 12 13 14 15 16 17 18 19 20 21 22 23 24 25 2…" at bounding box center [441, 331] width 88 height 25
select select "25"
click at [529, 329] on select "MM 01 02 03 04 05 06 07 08 09 10 11 12" at bounding box center [532, 331] width 88 height 25
select select "06"
click at [616, 328] on select "YYYY 2026 2025 2024" at bounding box center [623, 331] width 88 height 25
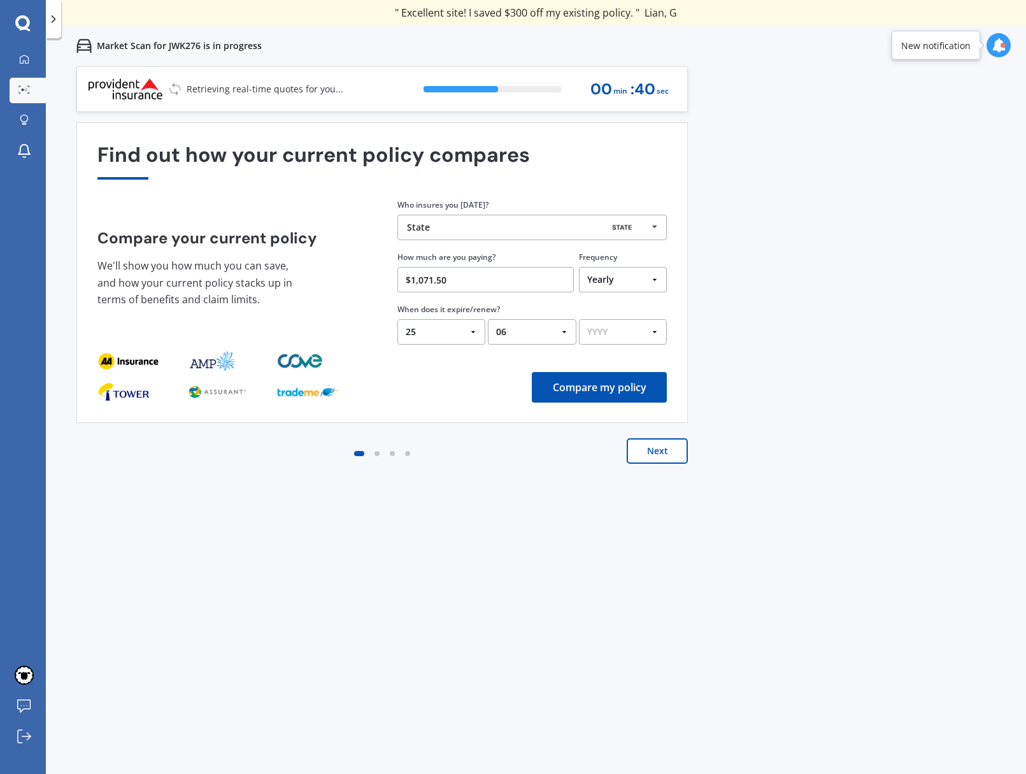
select select "2026"
drag, startPoint x: 620, startPoint y: 390, endPoint x: 747, endPoint y: 364, distance: 129.4
click at [621, 390] on button "Compare my policy" at bounding box center [599, 387] width 135 height 31
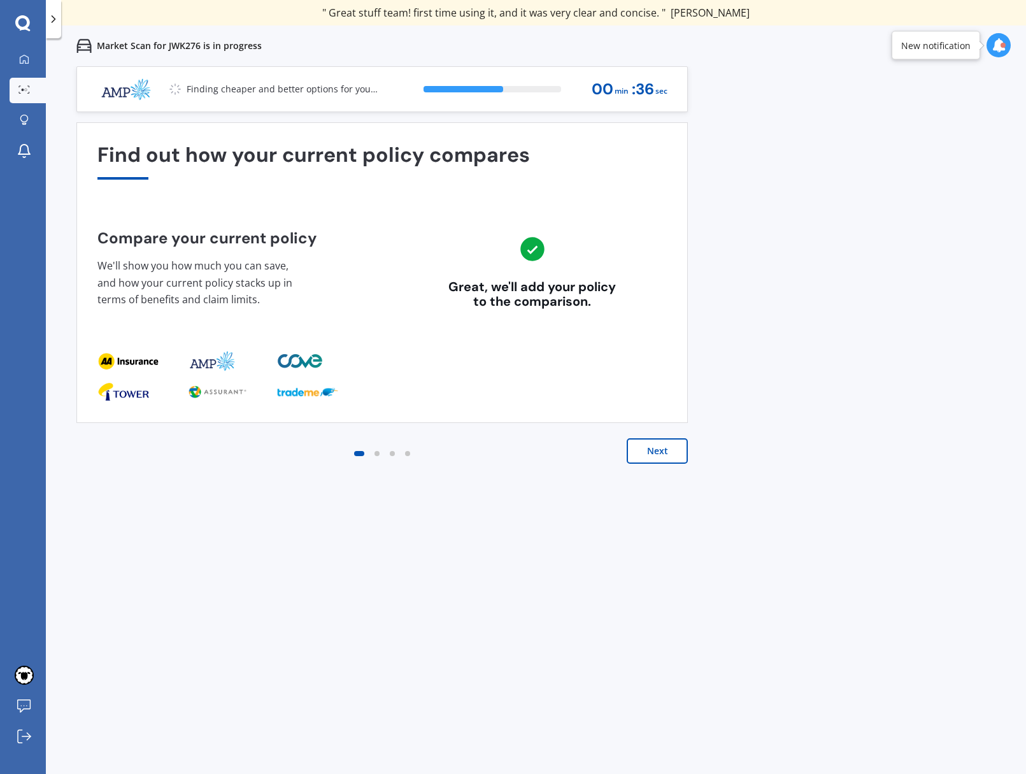
click at [650, 450] on button "Next" at bounding box center [657, 450] width 61 height 25
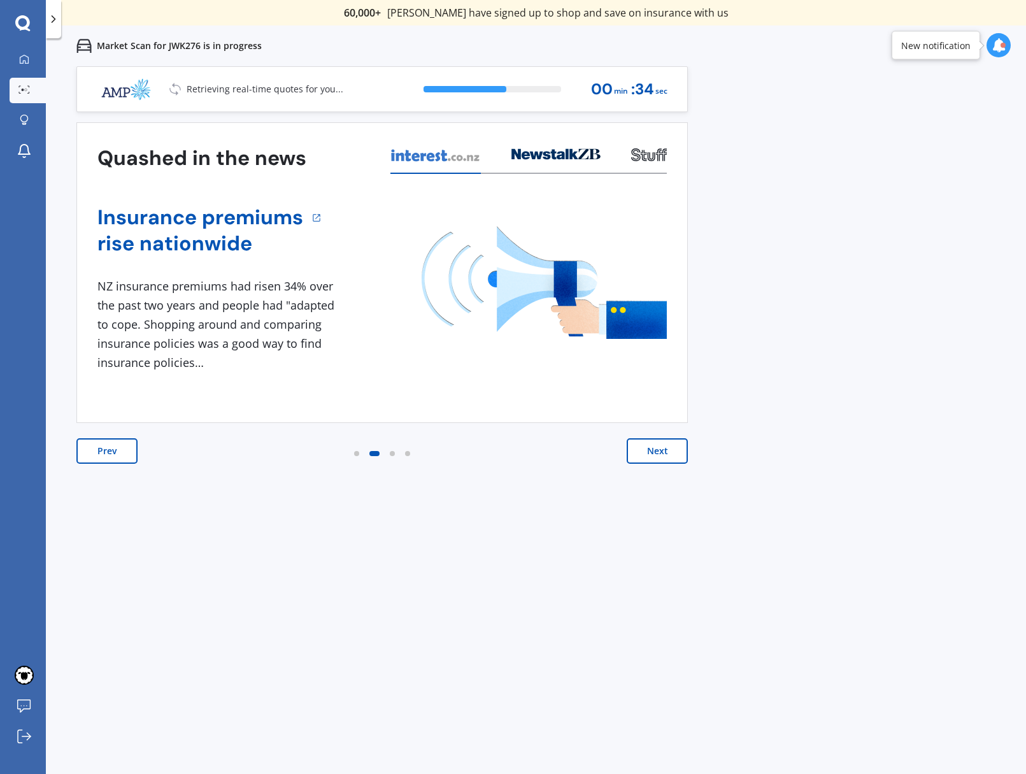
click at [666, 452] on button "Next" at bounding box center [657, 450] width 61 height 25
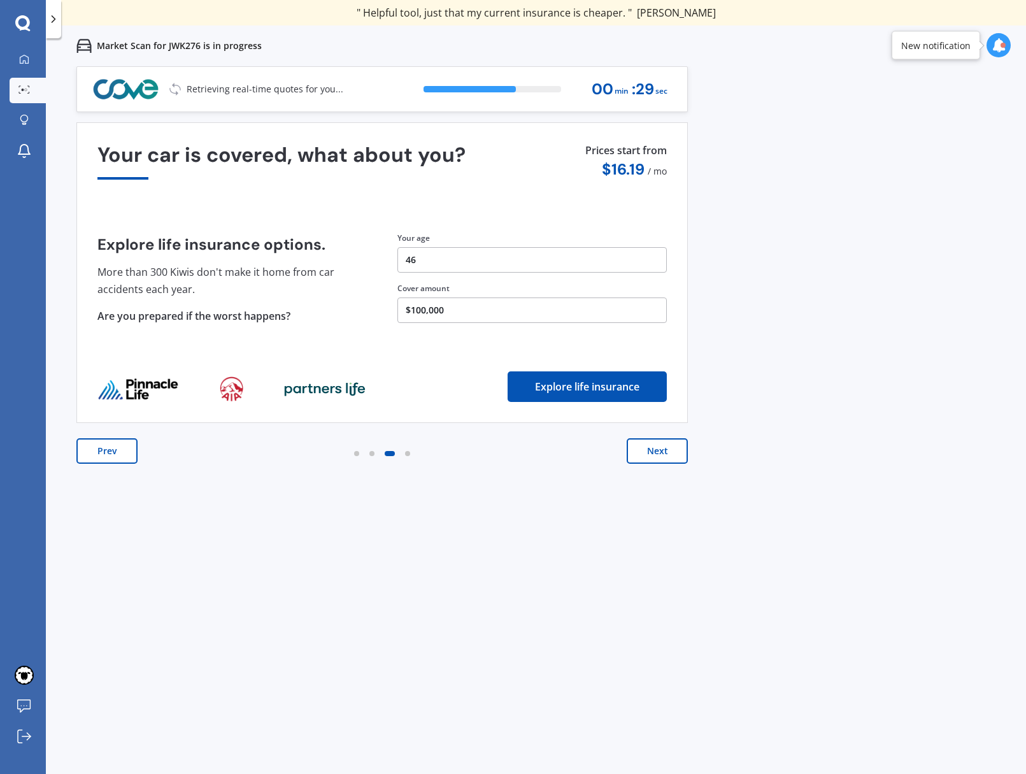
click at [672, 450] on button "Next" at bounding box center [657, 450] width 61 height 25
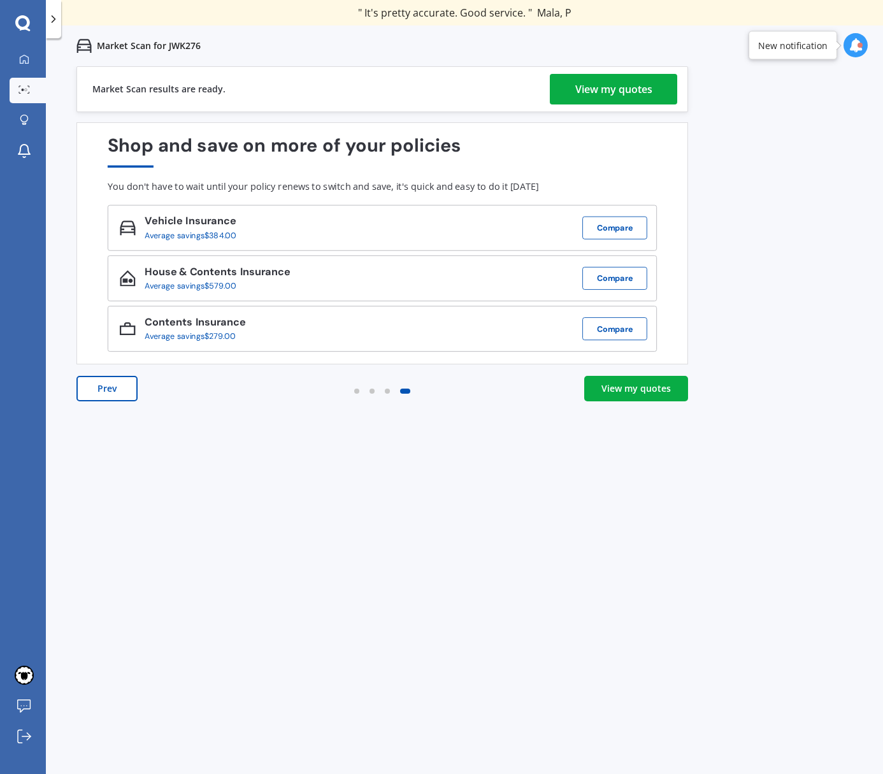
click at [643, 386] on div "View my quotes" at bounding box center [635, 388] width 69 height 13
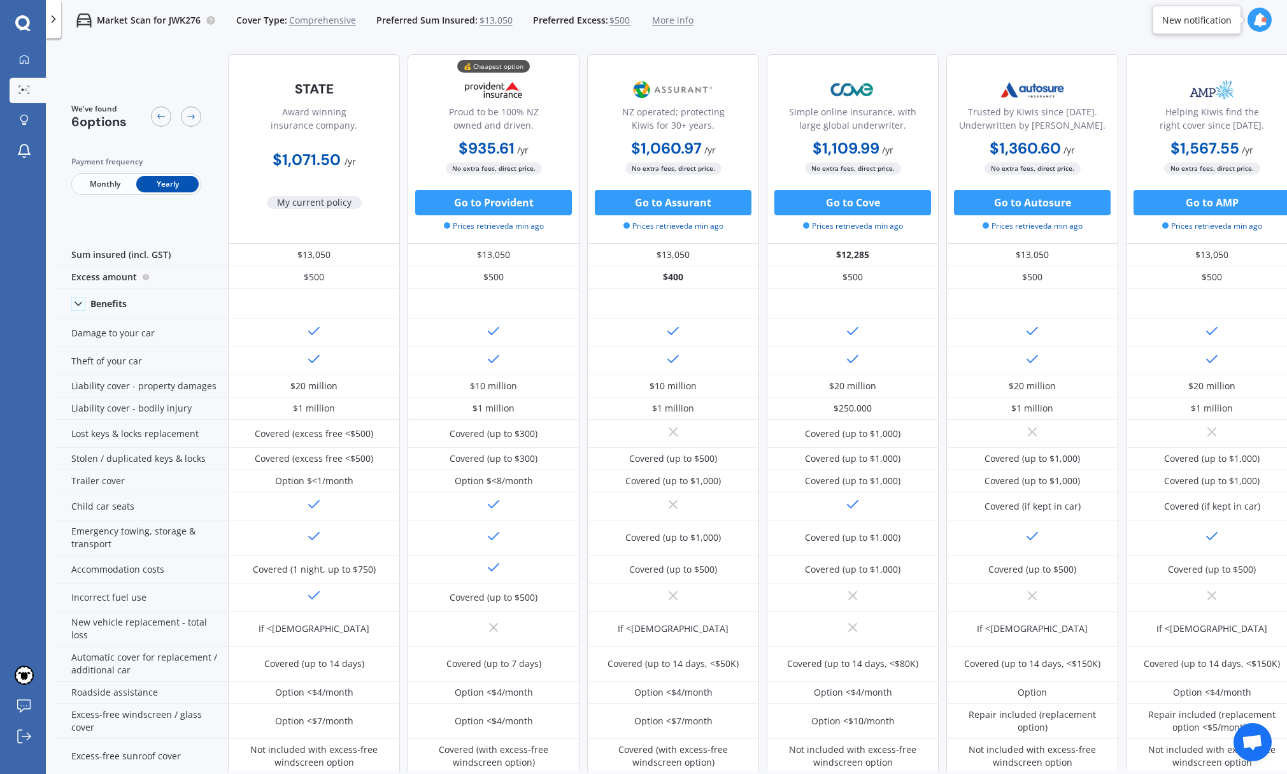
click at [92, 183] on span "Monthly" at bounding box center [105, 184] width 62 height 17
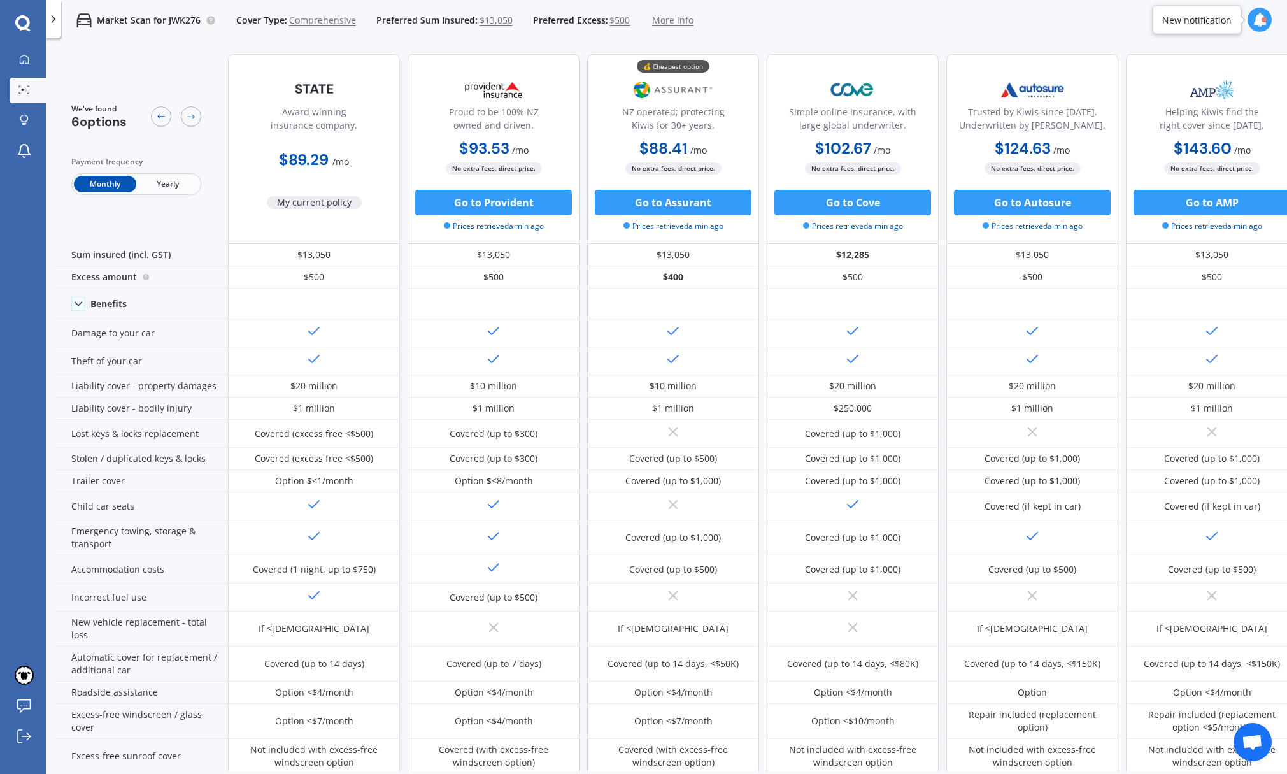
drag, startPoint x: 161, startPoint y: 189, endPoint x: 180, endPoint y: 188, distance: 19.1
click at [161, 189] on span "Yearly" at bounding box center [167, 184] width 62 height 17
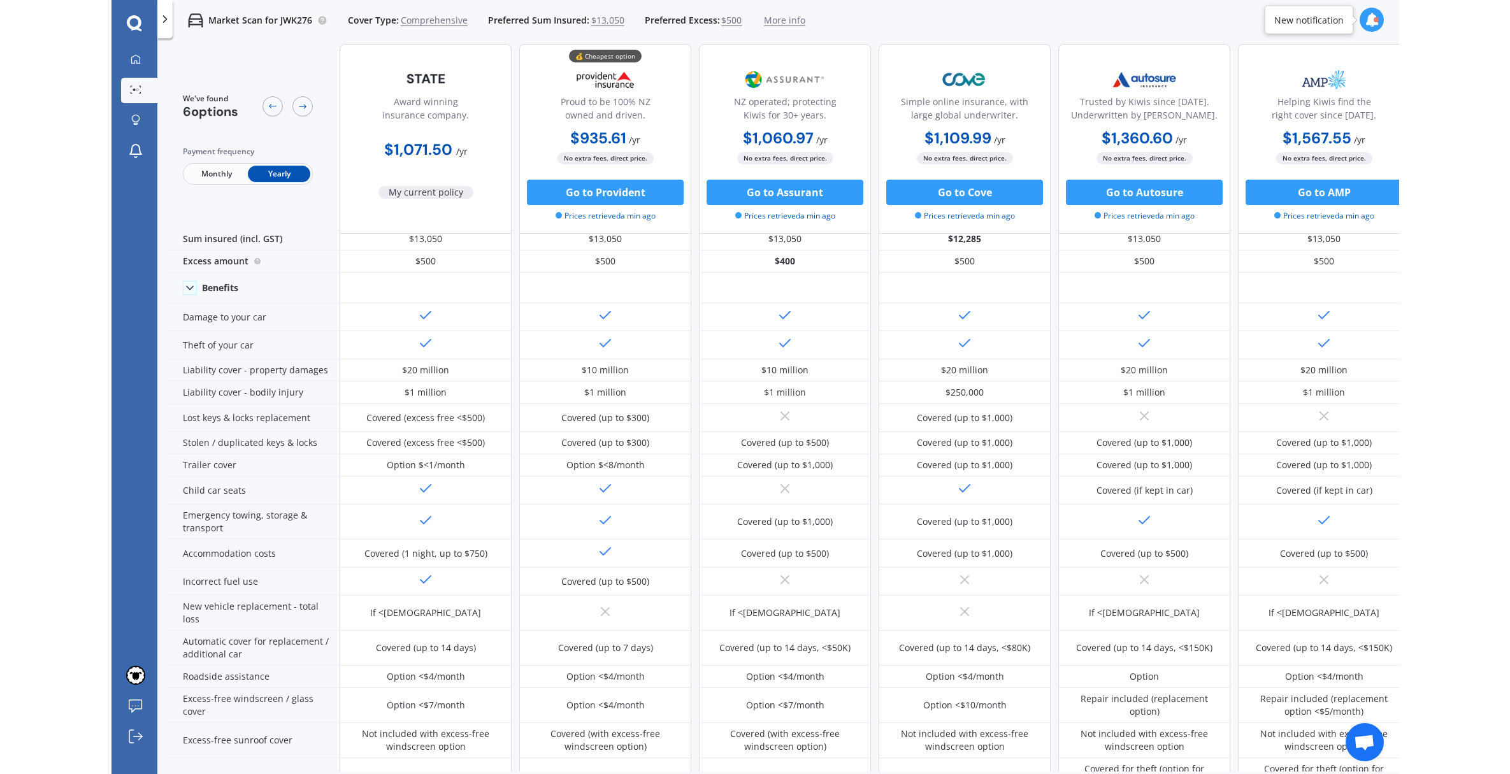
scroll to position [9, 0]
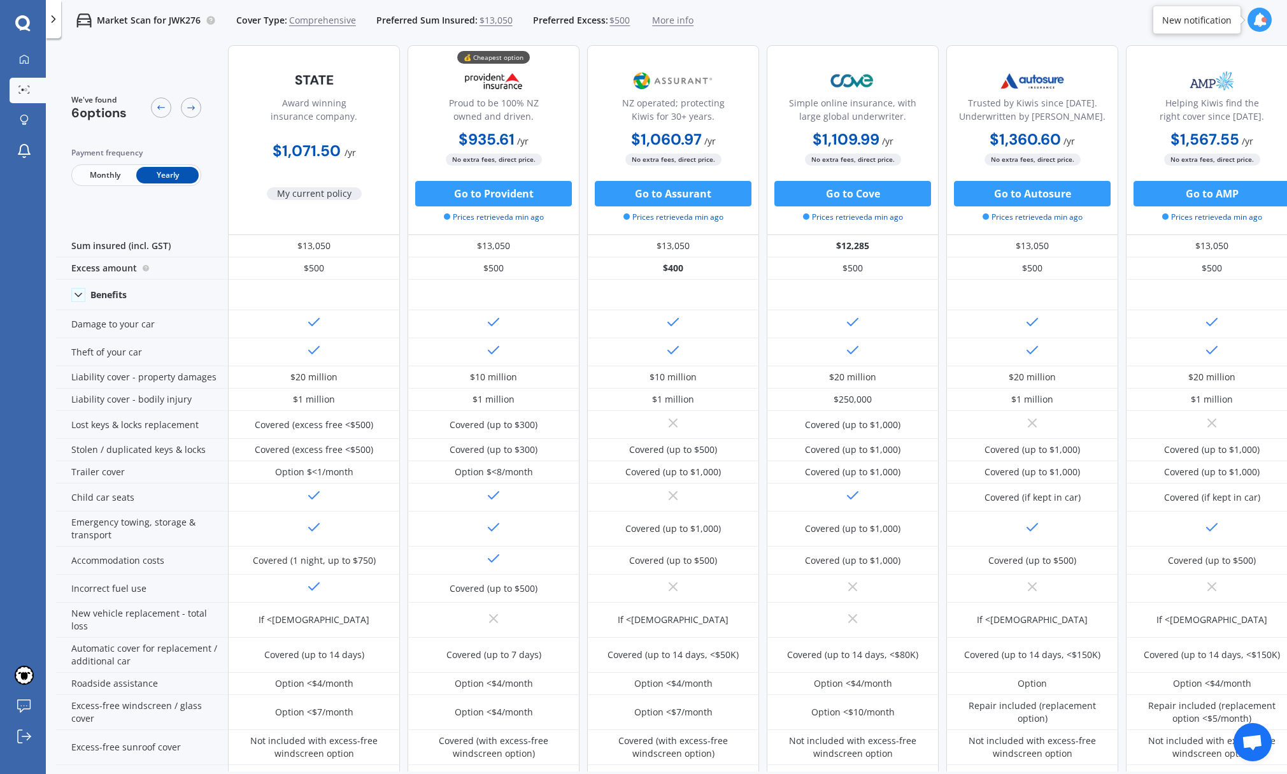
click at [621, 19] on span "$500" at bounding box center [620, 20] width 20 height 13
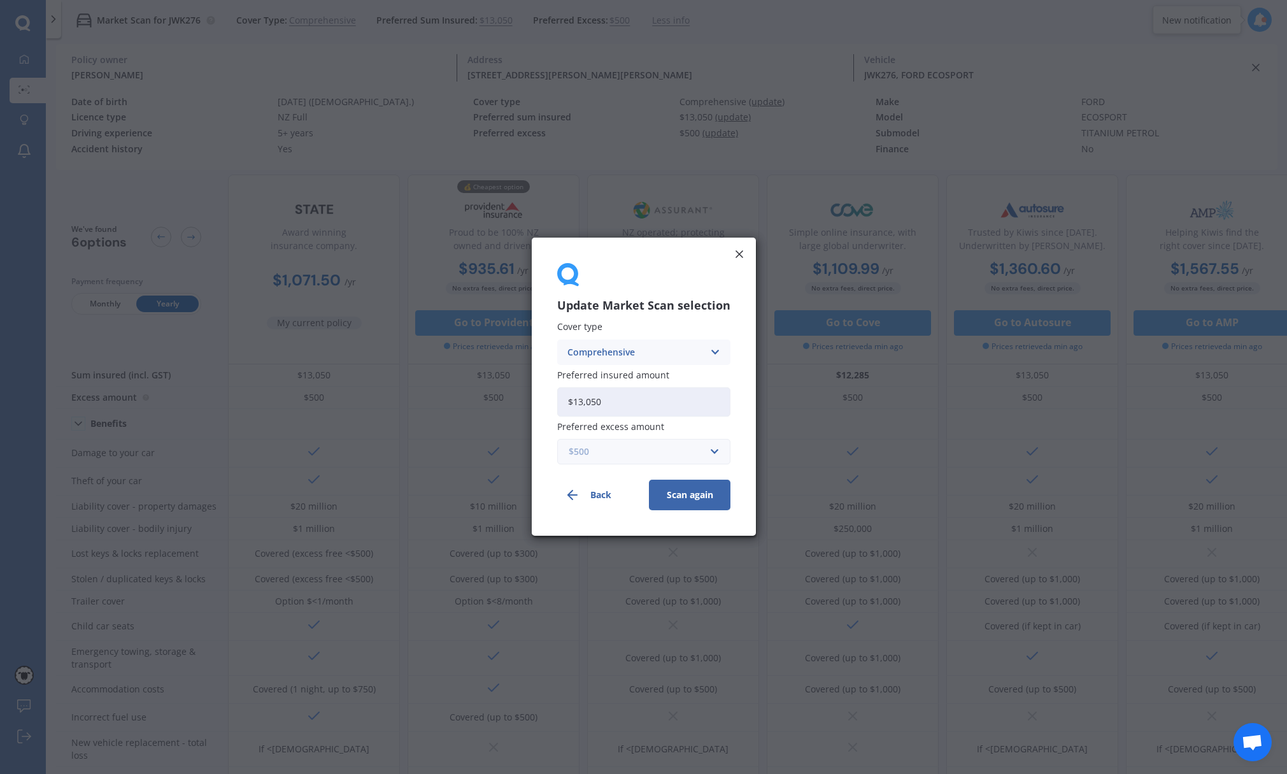
click at [703, 451] on input "text" at bounding box center [640, 452] width 162 height 24
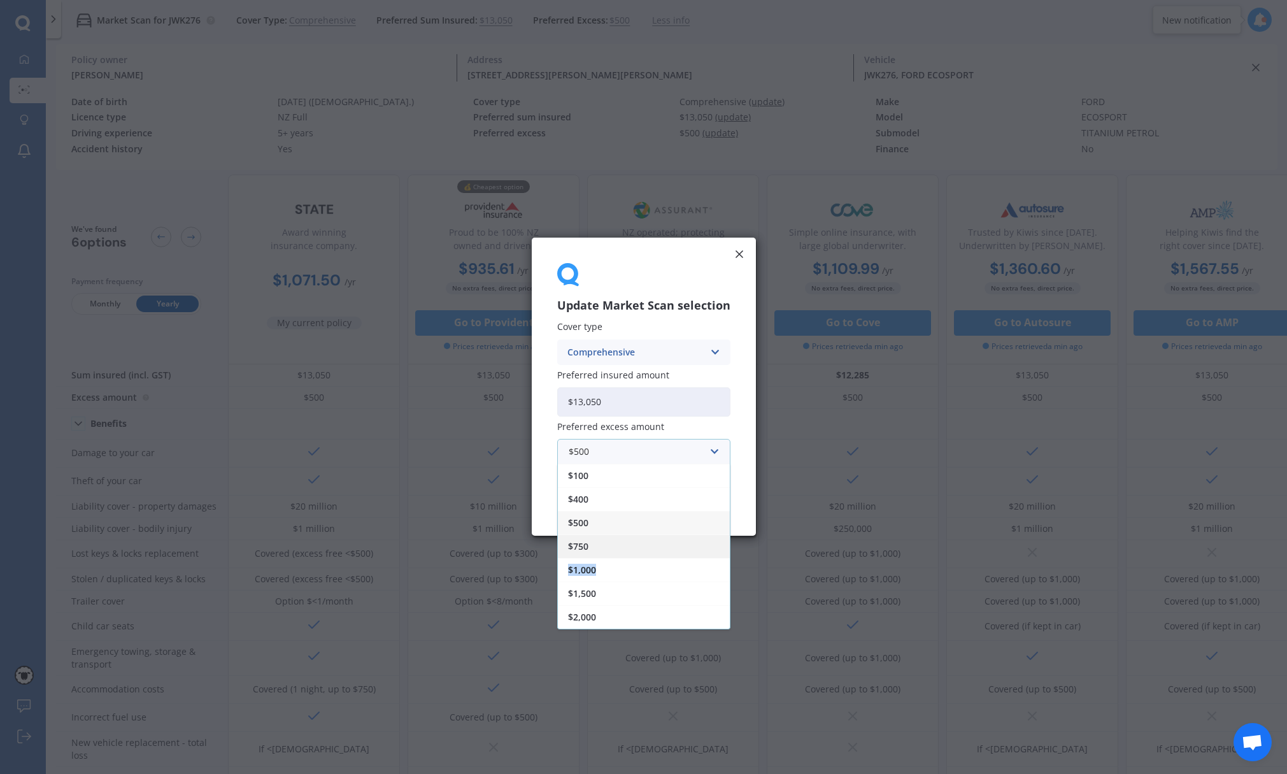
drag, startPoint x: 647, startPoint y: 567, endPoint x: 650, endPoint y: 553, distance: 14.5
click at [650, 553] on div "$100 $400 $500 $750 $1,000 $1,500 $2,000" at bounding box center [643, 547] width 173 height 166
click at [650, 553] on div "$750" at bounding box center [644, 547] width 172 height 24
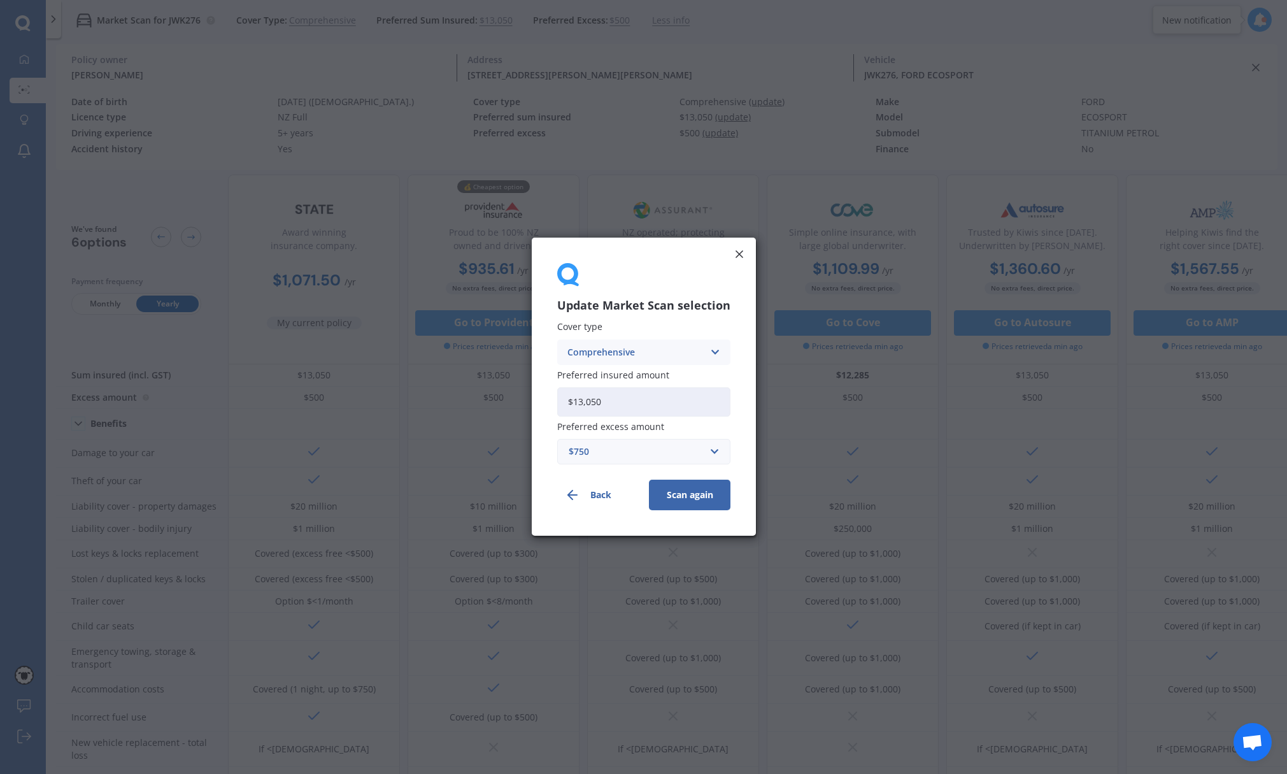
click at [711, 503] on button "Scan again" at bounding box center [690, 495] width 82 height 31
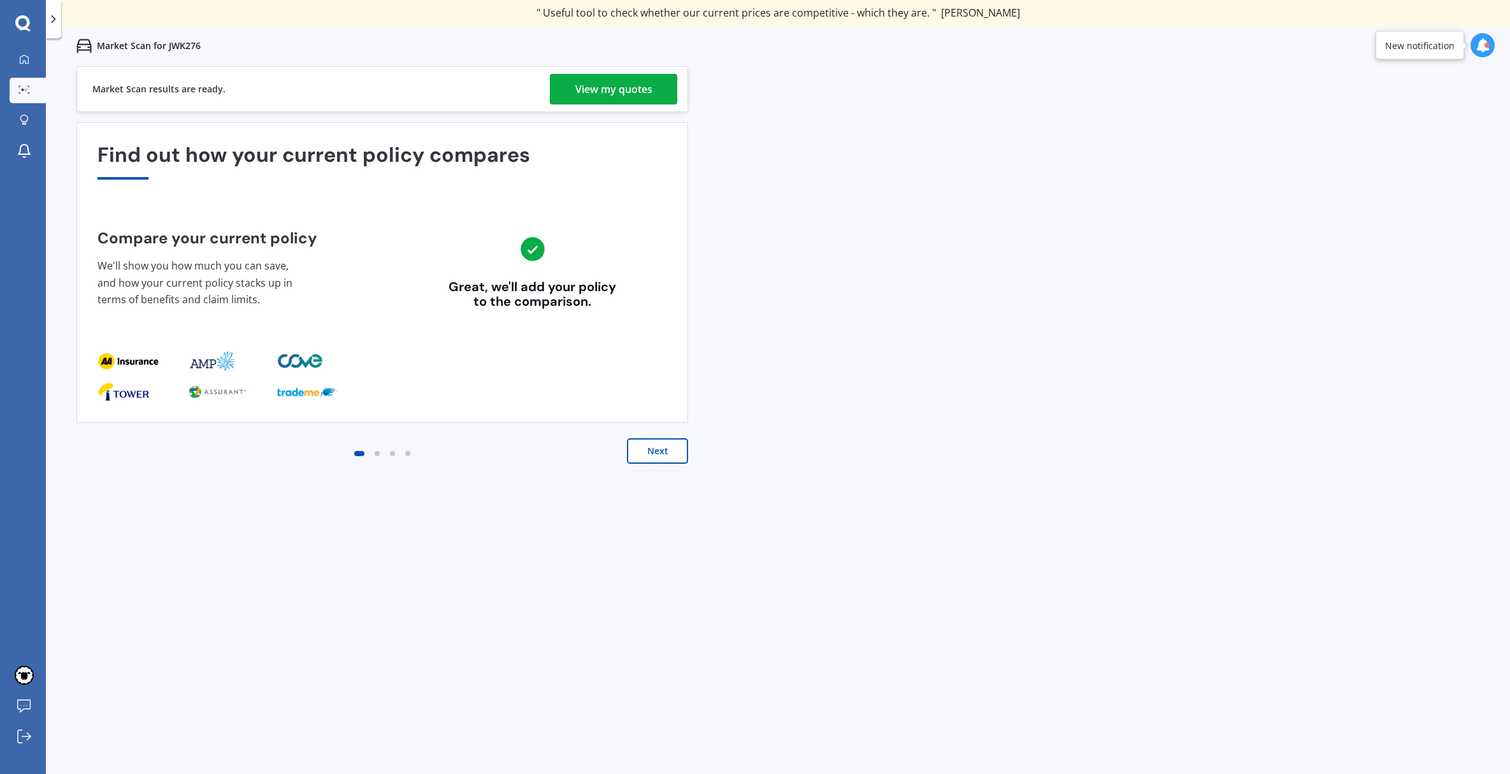
click at [657, 452] on button "Next" at bounding box center [657, 450] width 61 height 25
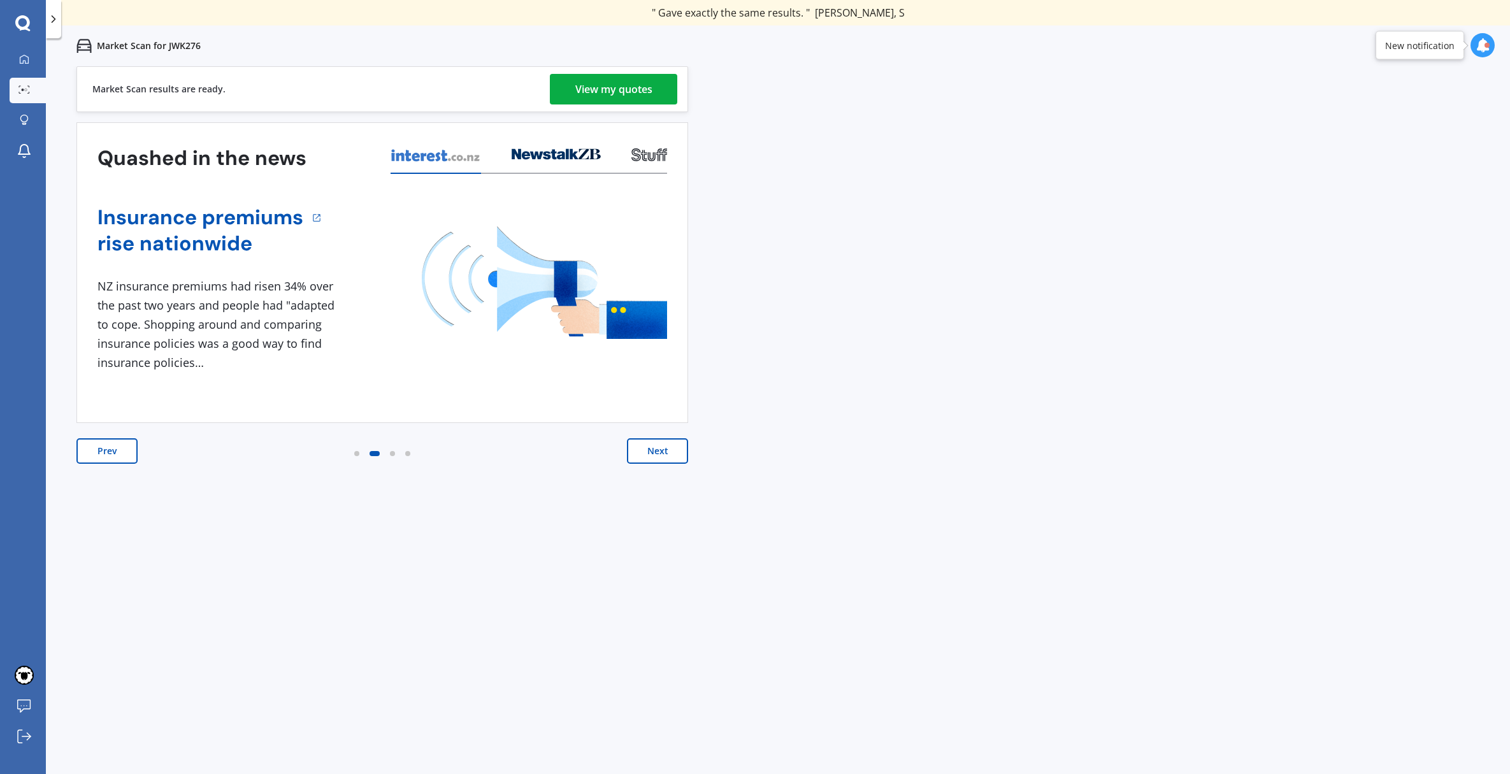
click at [606, 92] on div "View my quotes" at bounding box center [613, 89] width 77 height 31
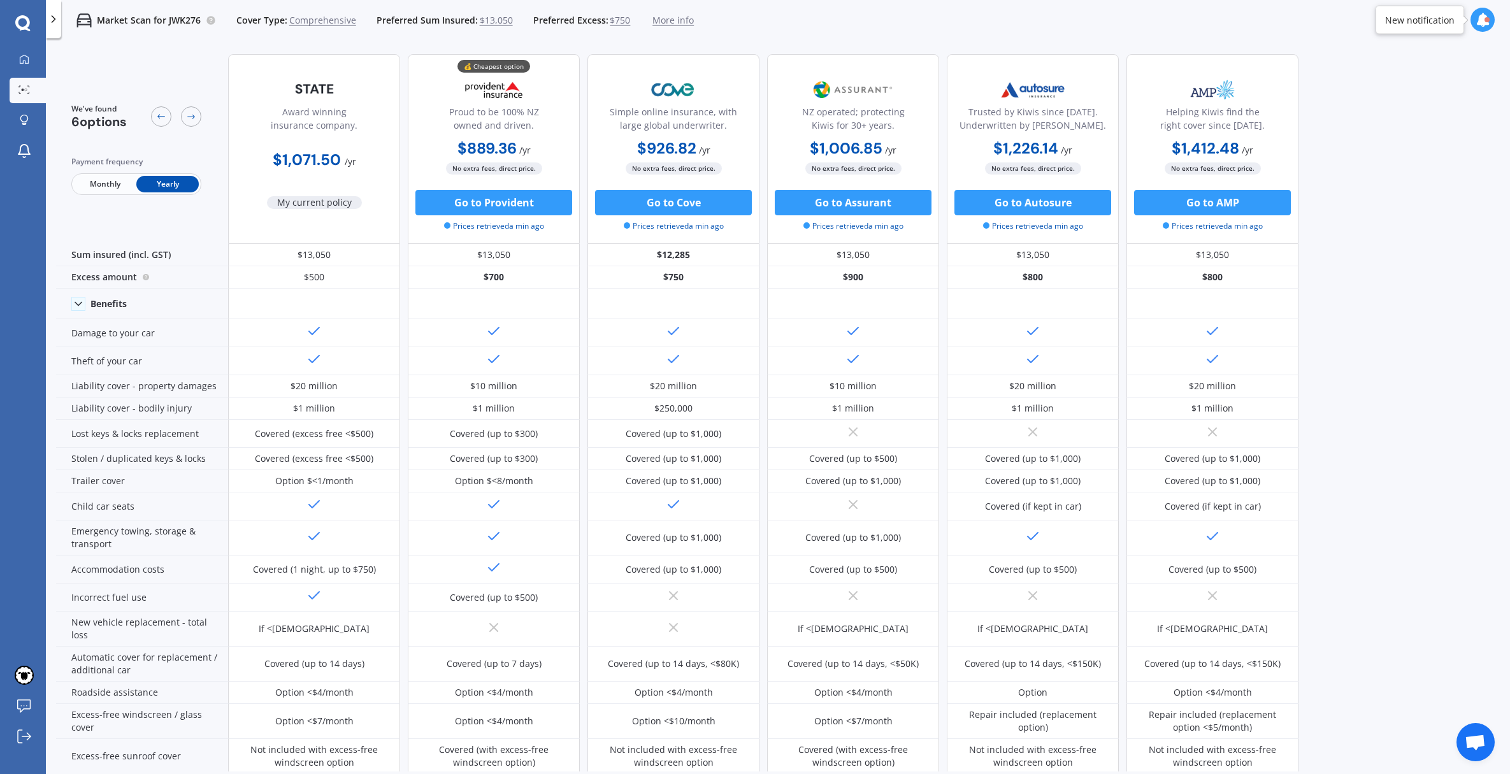
click at [613, 20] on span "$750" at bounding box center [620, 20] width 20 height 13
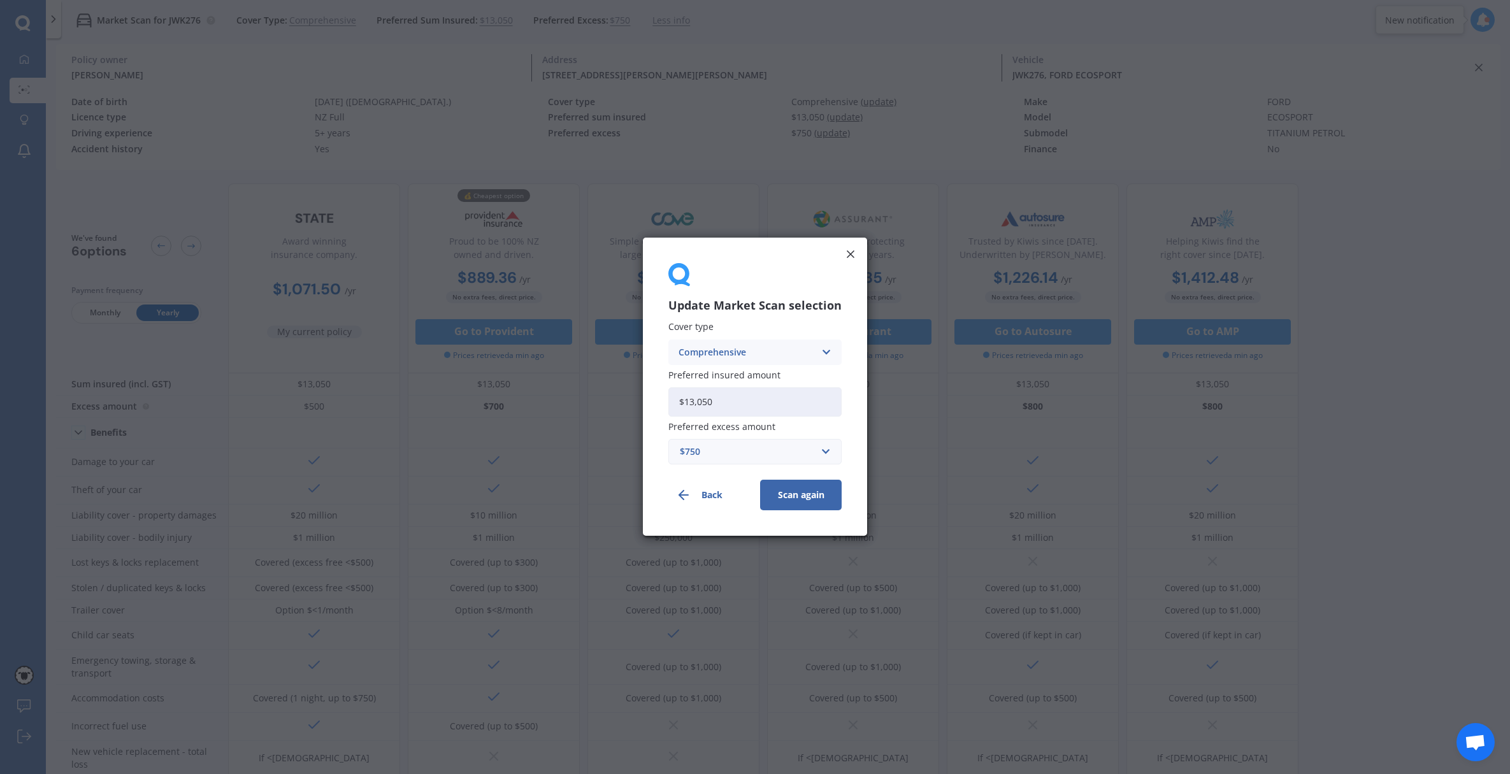
click at [796, 455] on div "$750" at bounding box center [747, 452] width 135 height 14
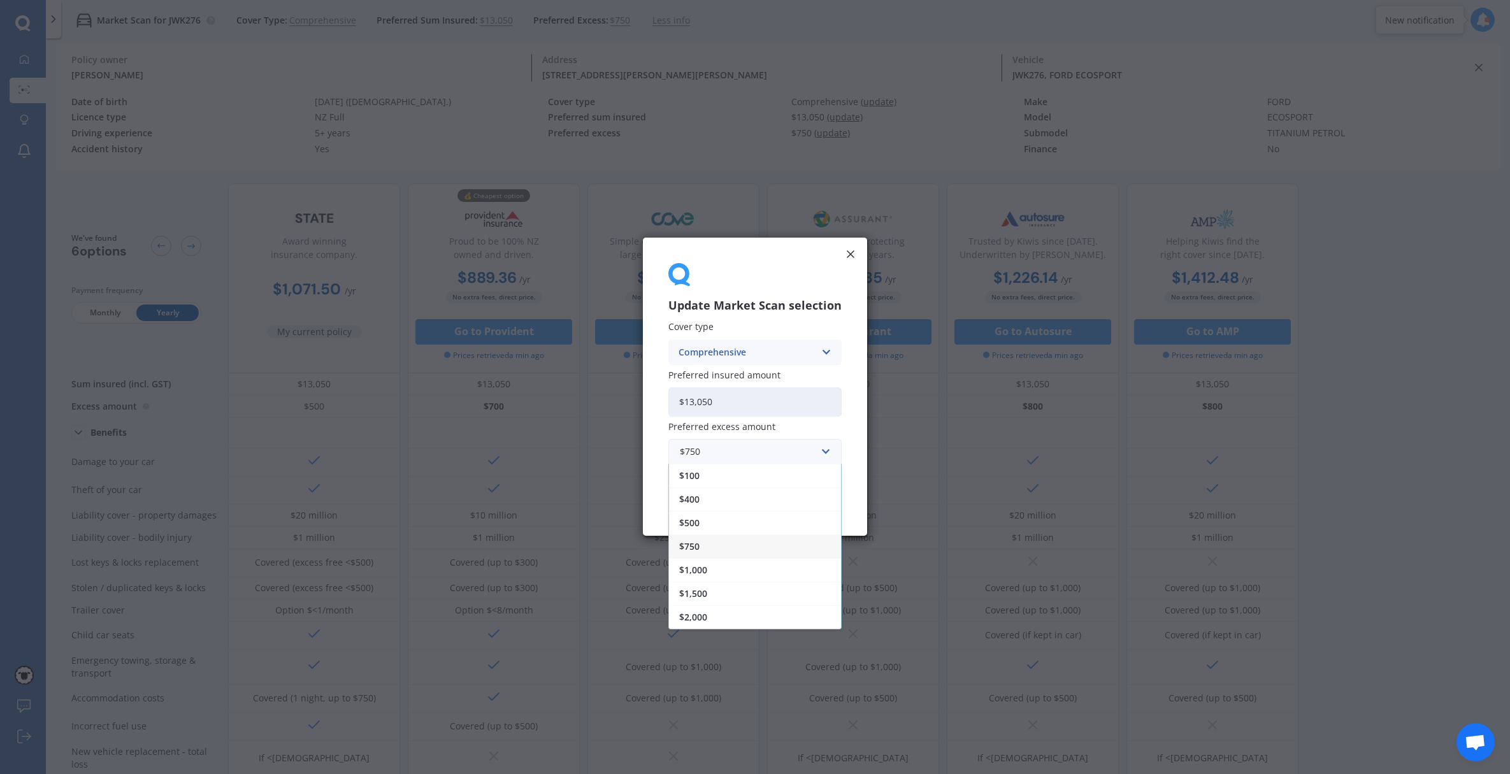
drag, startPoint x: 739, startPoint y: 571, endPoint x: 794, endPoint y: 525, distance: 71.9
click at [739, 571] on div "$1,000" at bounding box center [755, 571] width 172 height 24
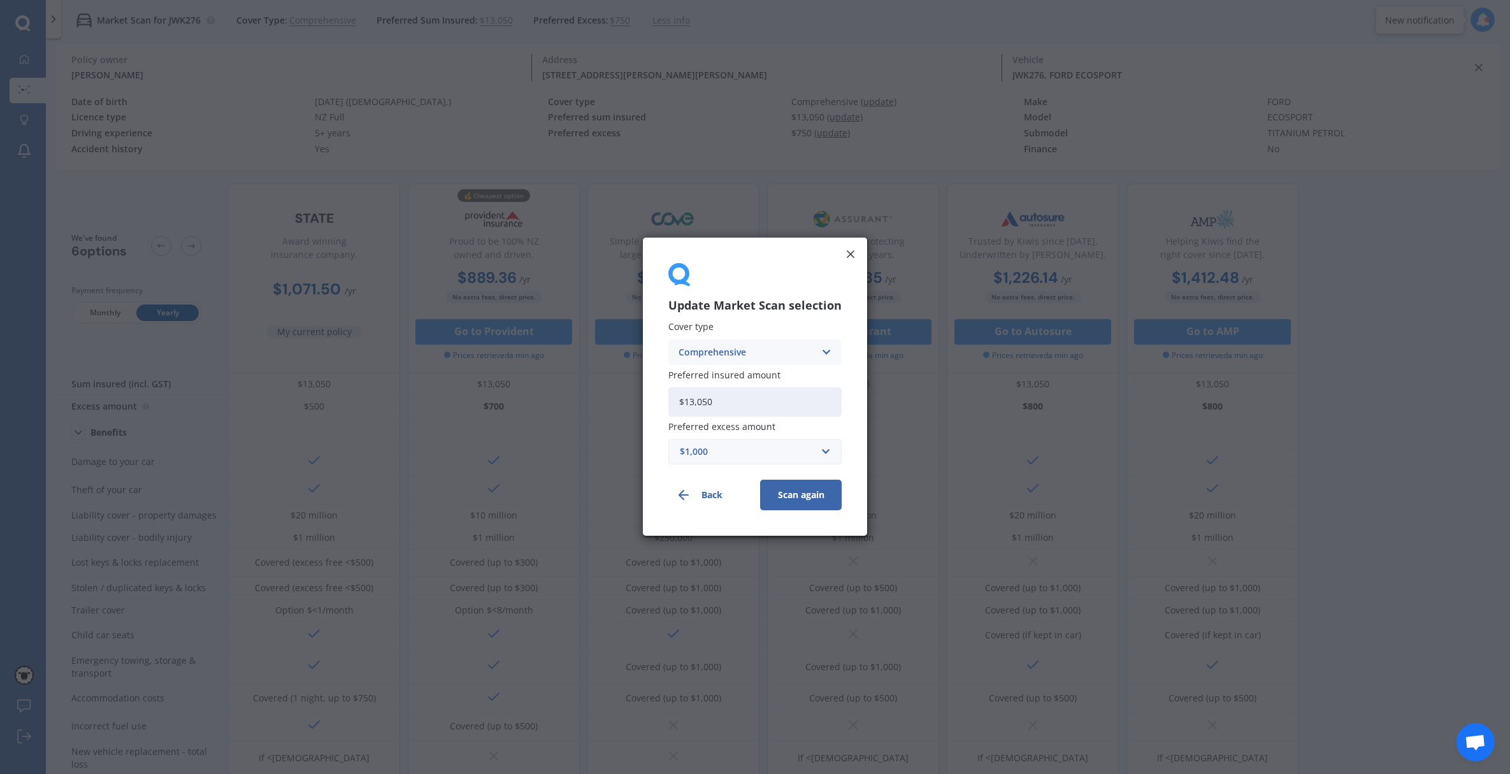
drag, startPoint x: 789, startPoint y: 499, endPoint x: 793, endPoint y: 469, distance: 29.5
click at [789, 494] on button "Scan again" at bounding box center [801, 495] width 82 height 31
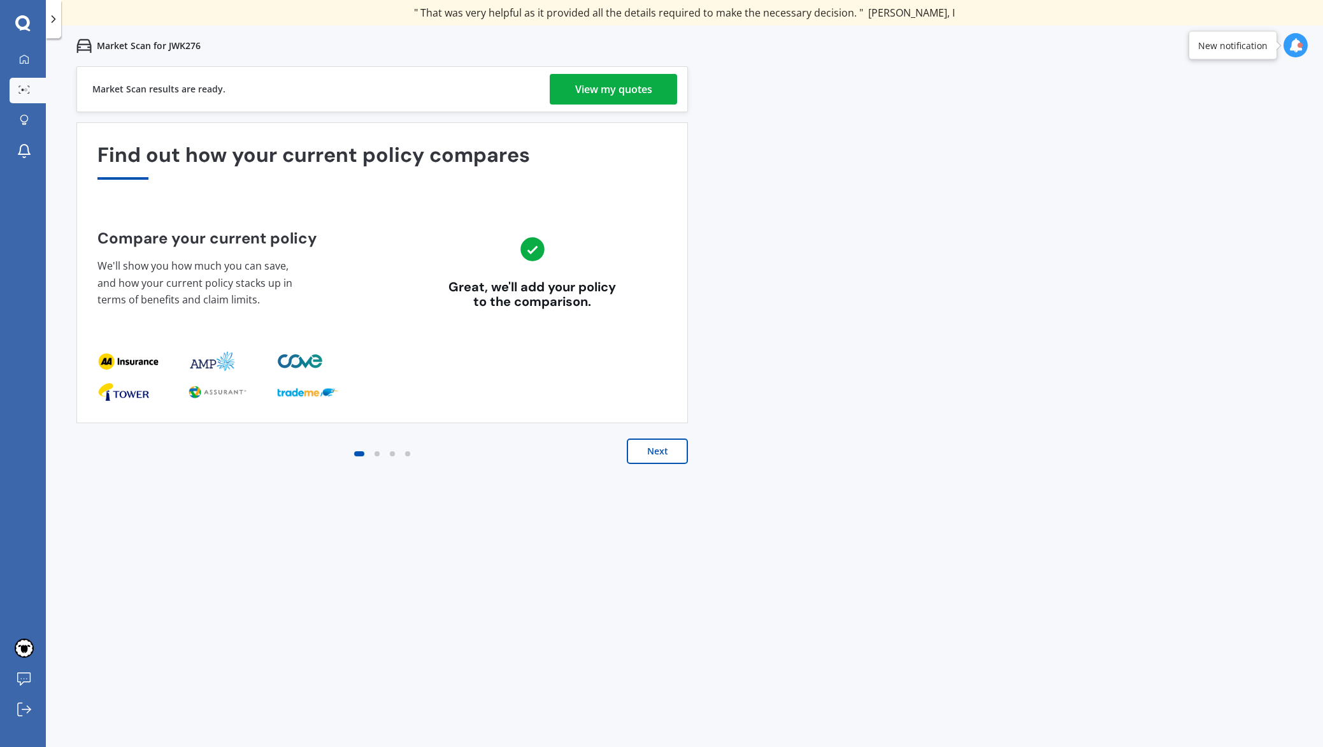
click at [601, 88] on div "View my quotes" at bounding box center [613, 89] width 77 height 31
